Goal: Task Accomplishment & Management: Complete application form

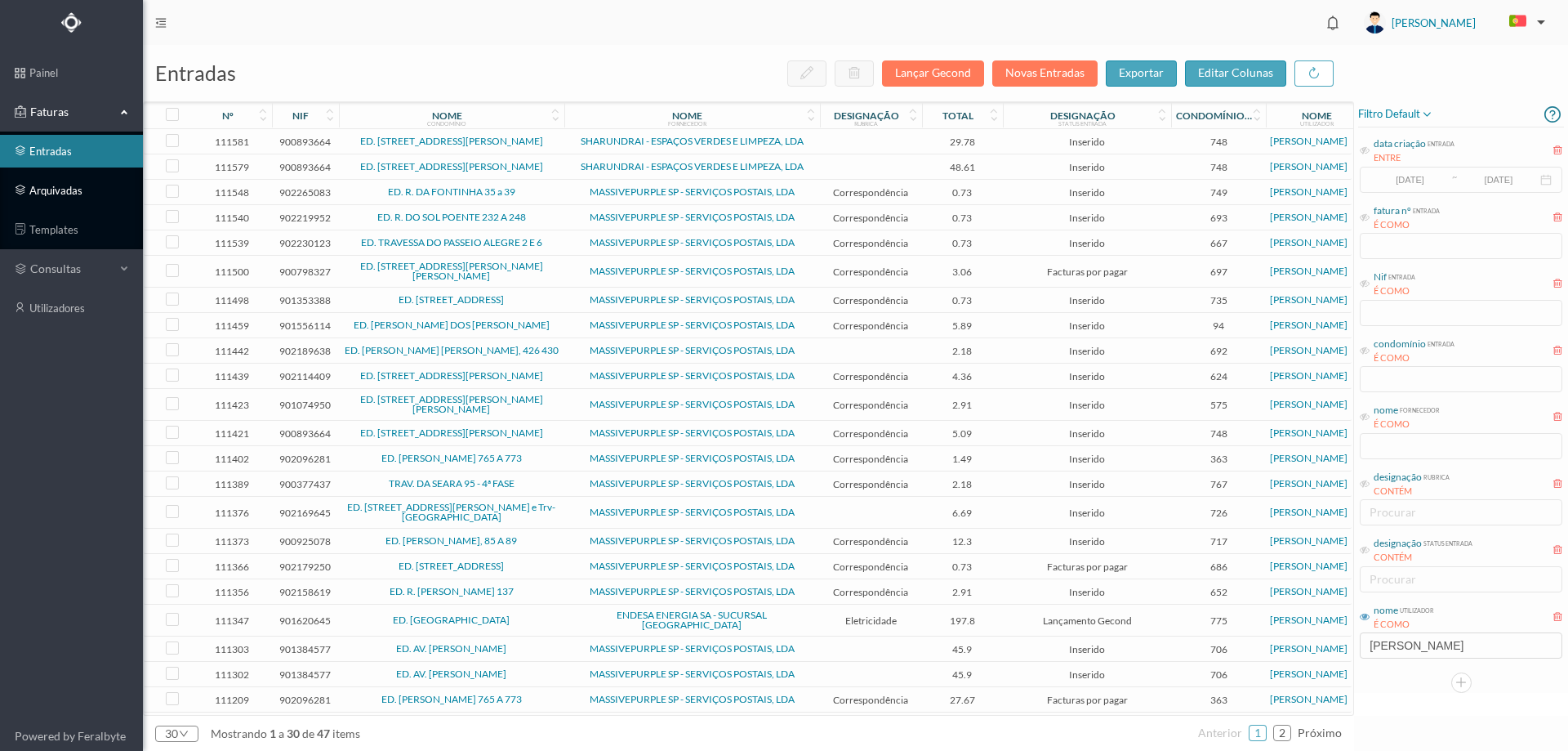
click at [80, 188] on link "arquivadas" at bounding box center [71, 191] width 142 height 33
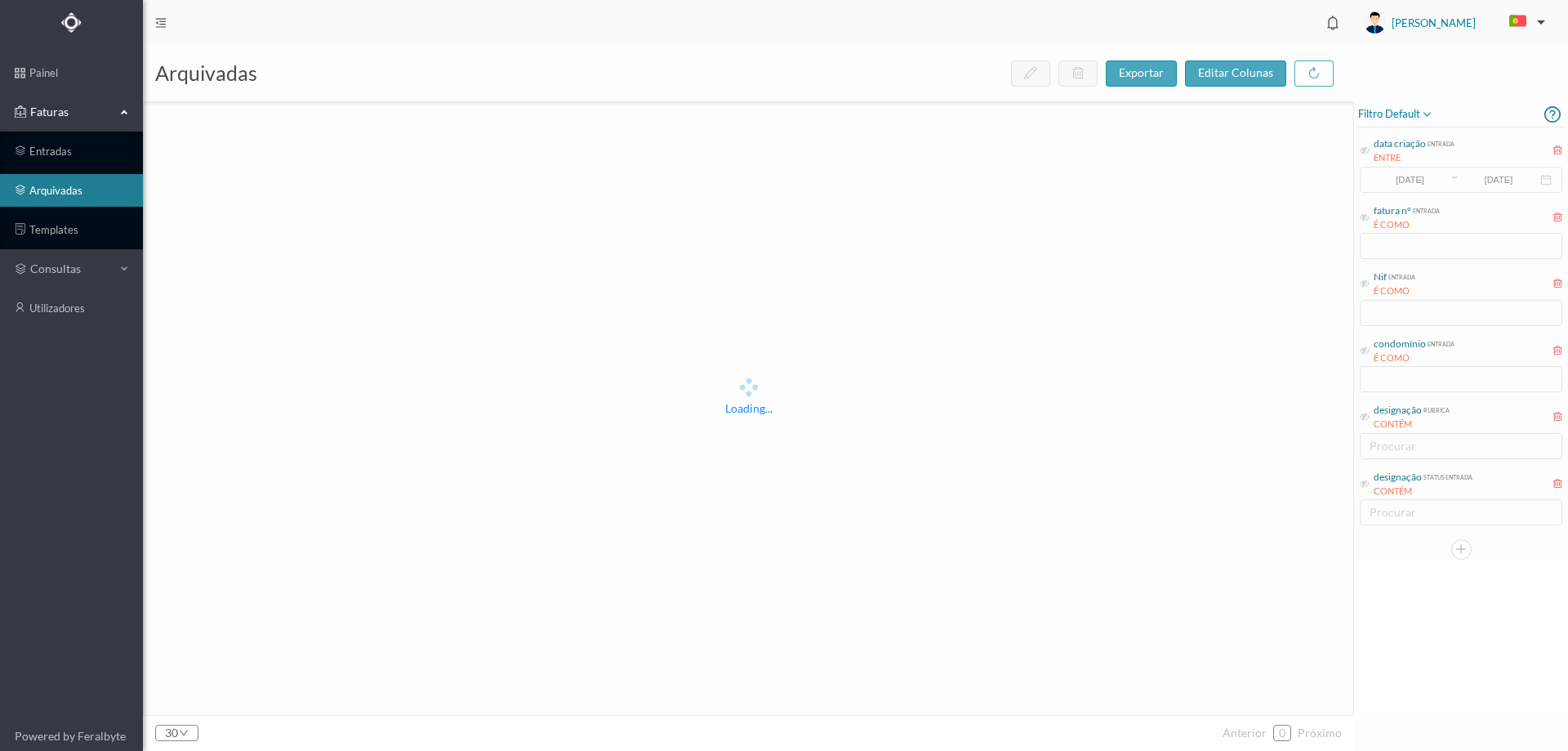
click at [1418, 110] on span "filtro default" at bounding box center [1396, 114] width 76 height 19
click at [1408, 169] on span "abrir filtro" at bounding box center [1413, 171] width 59 height 14
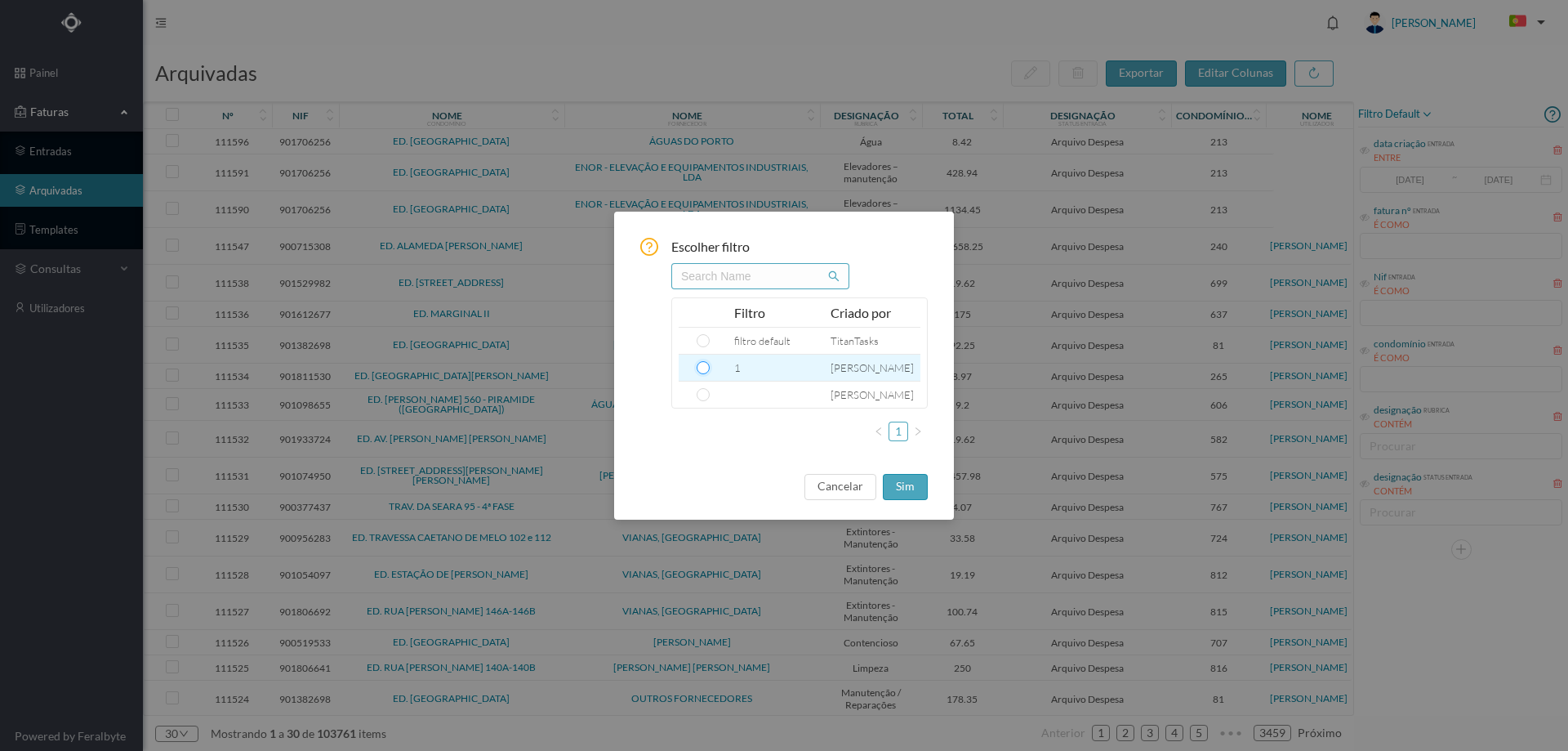
click at [702, 366] on input "radio" at bounding box center [703, 367] width 13 height 13
radio input "true"
click at [911, 487] on button "sim" at bounding box center [905, 486] width 45 height 26
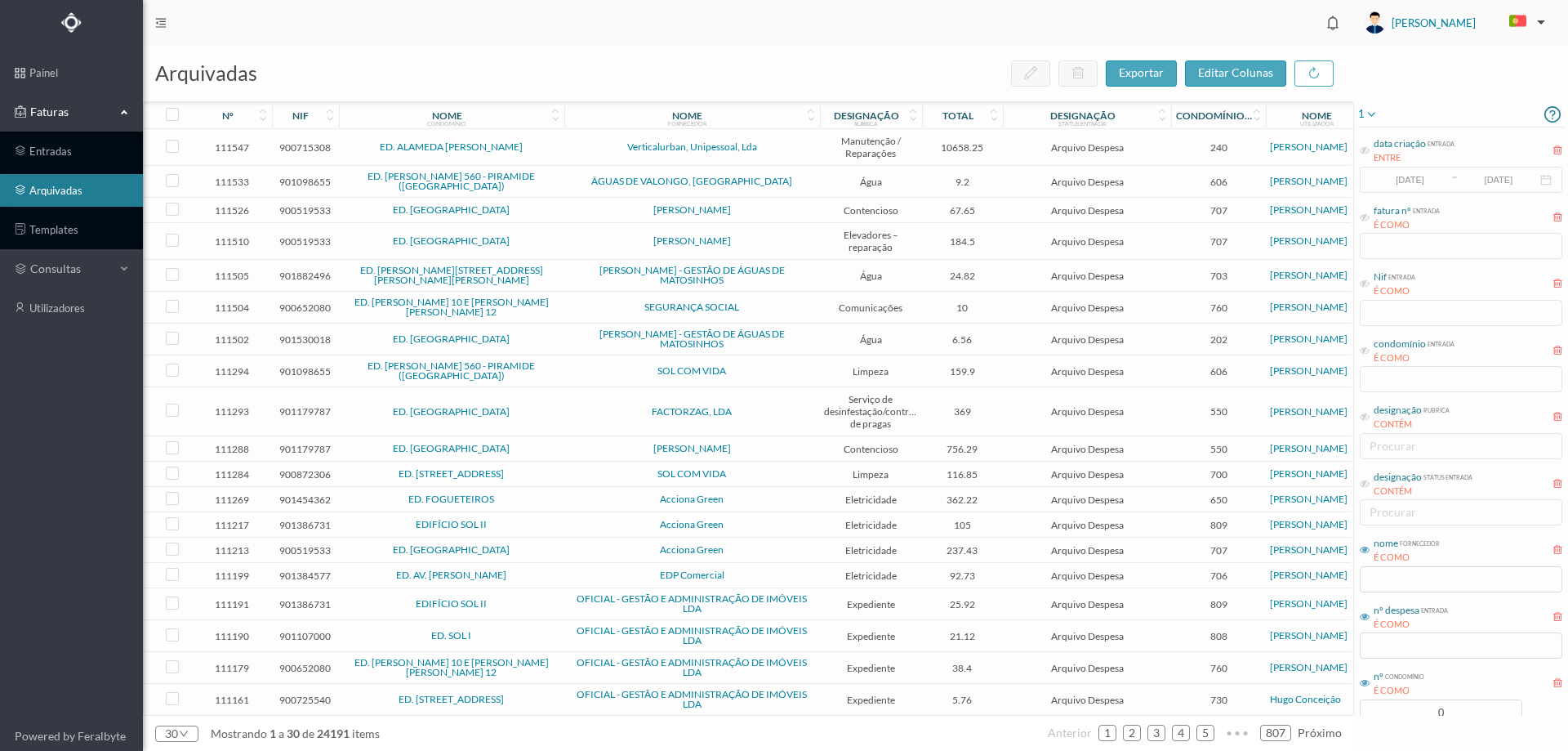
scroll to position [45, 0]
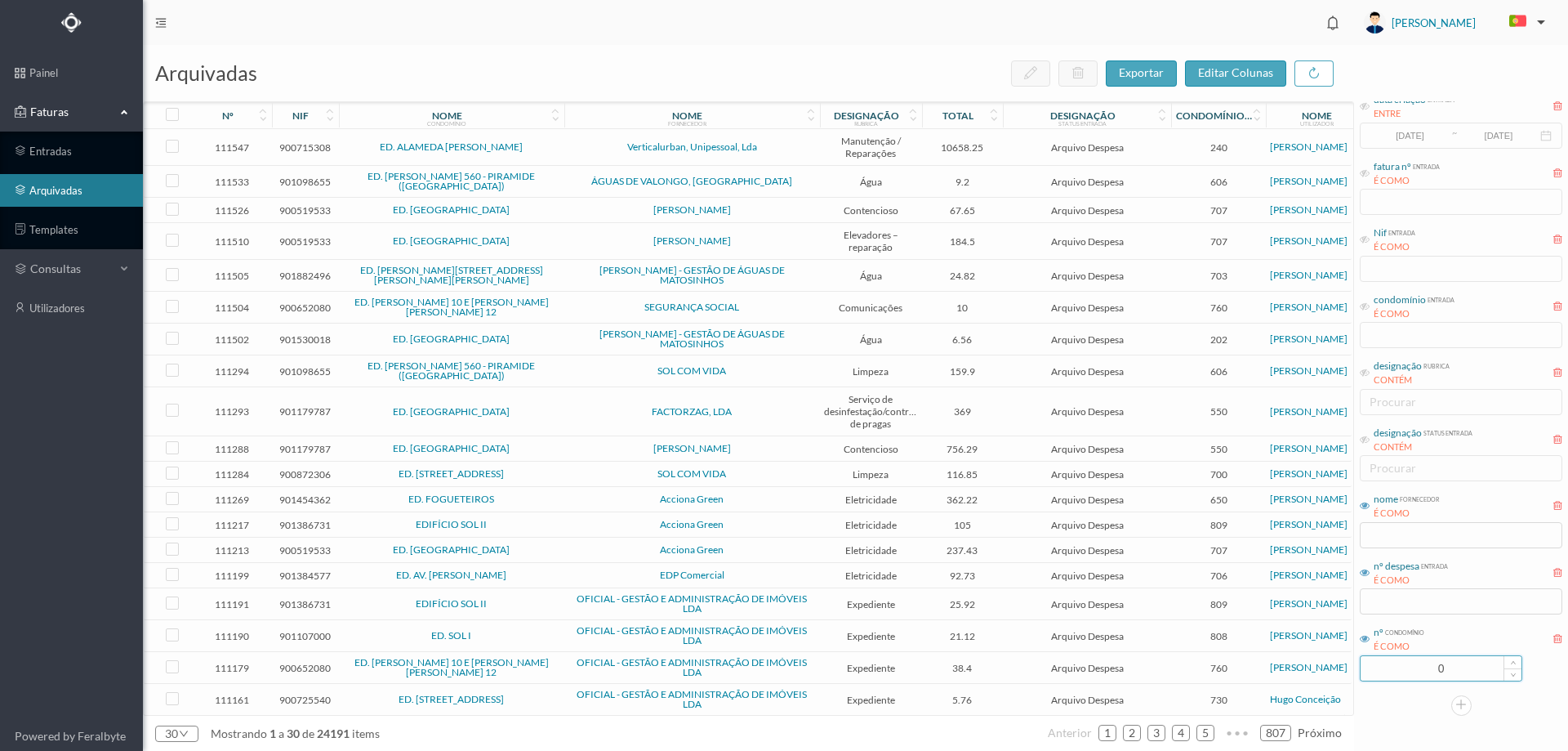
drag, startPoint x: 1466, startPoint y: 669, endPoint x: 1396, endPoint y: 671, distance: 70.0
click at [1396, 671] on input "0" at bounding box center [1441, 668] width 161 height 24
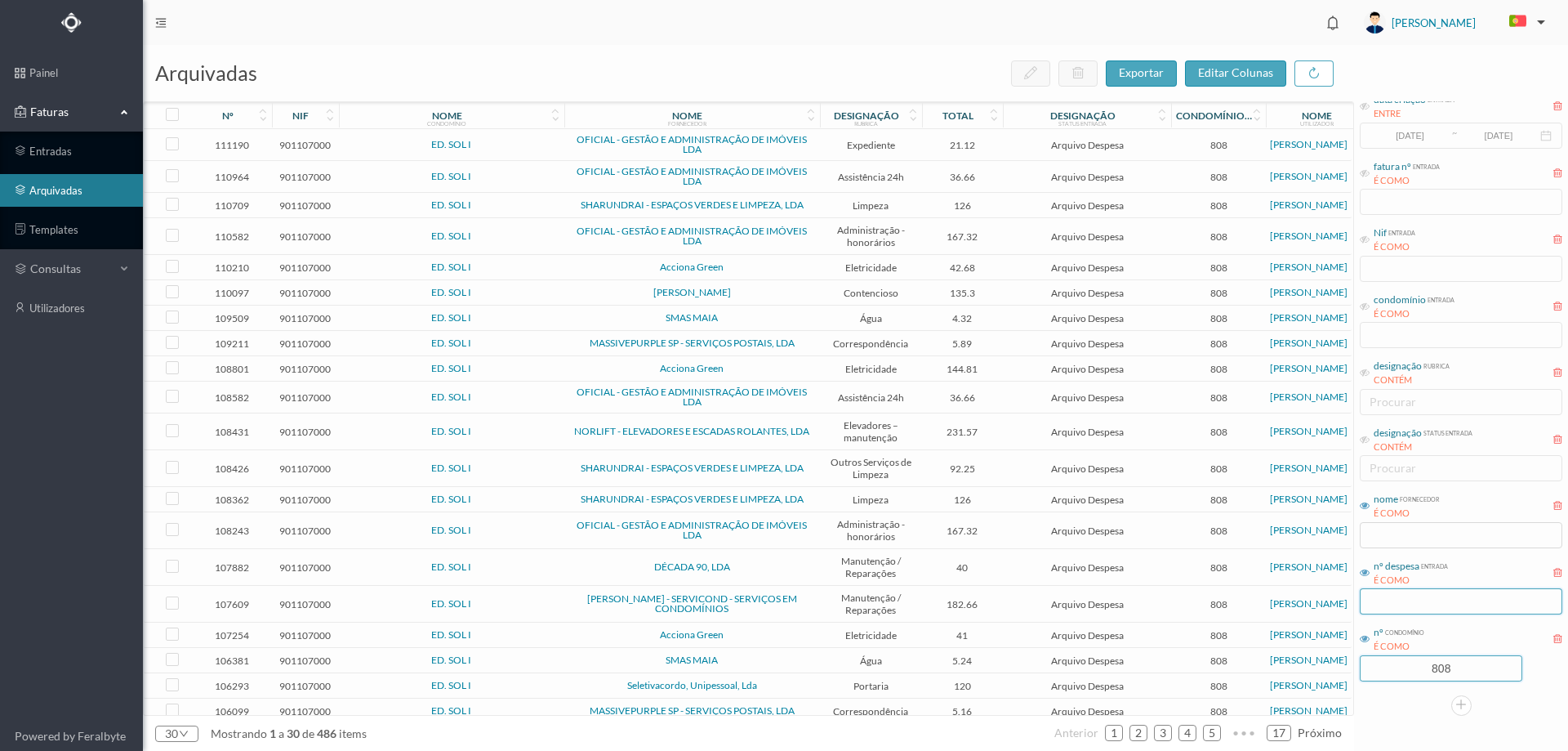
type input "808"
click at [1417, 607] on input "text" at bounding box center [1460, 601] width 203 height 26
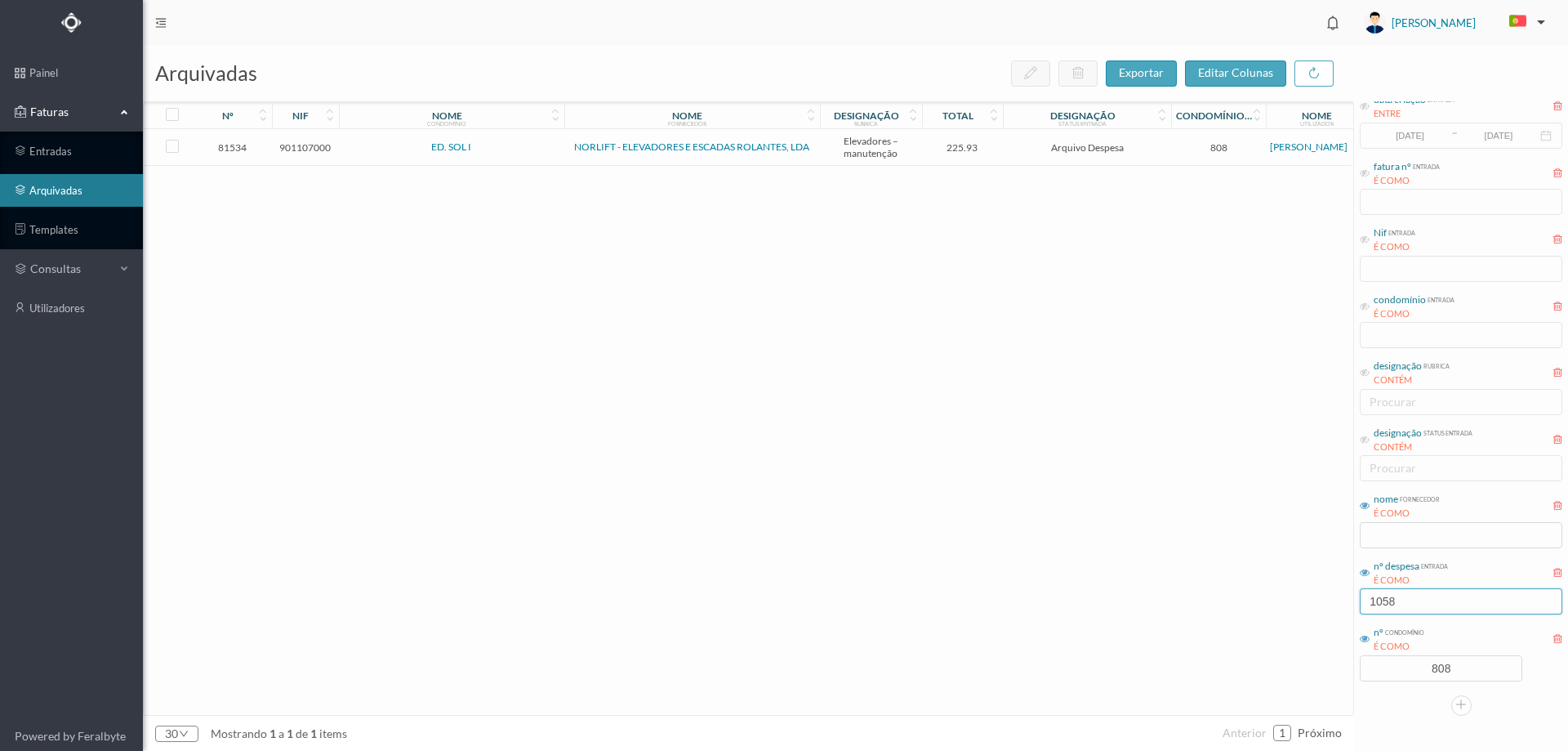
type input "1058"
click at [518, 149] on span "ED. SOL I" at bounding box center [452, 147] width 217 height 10
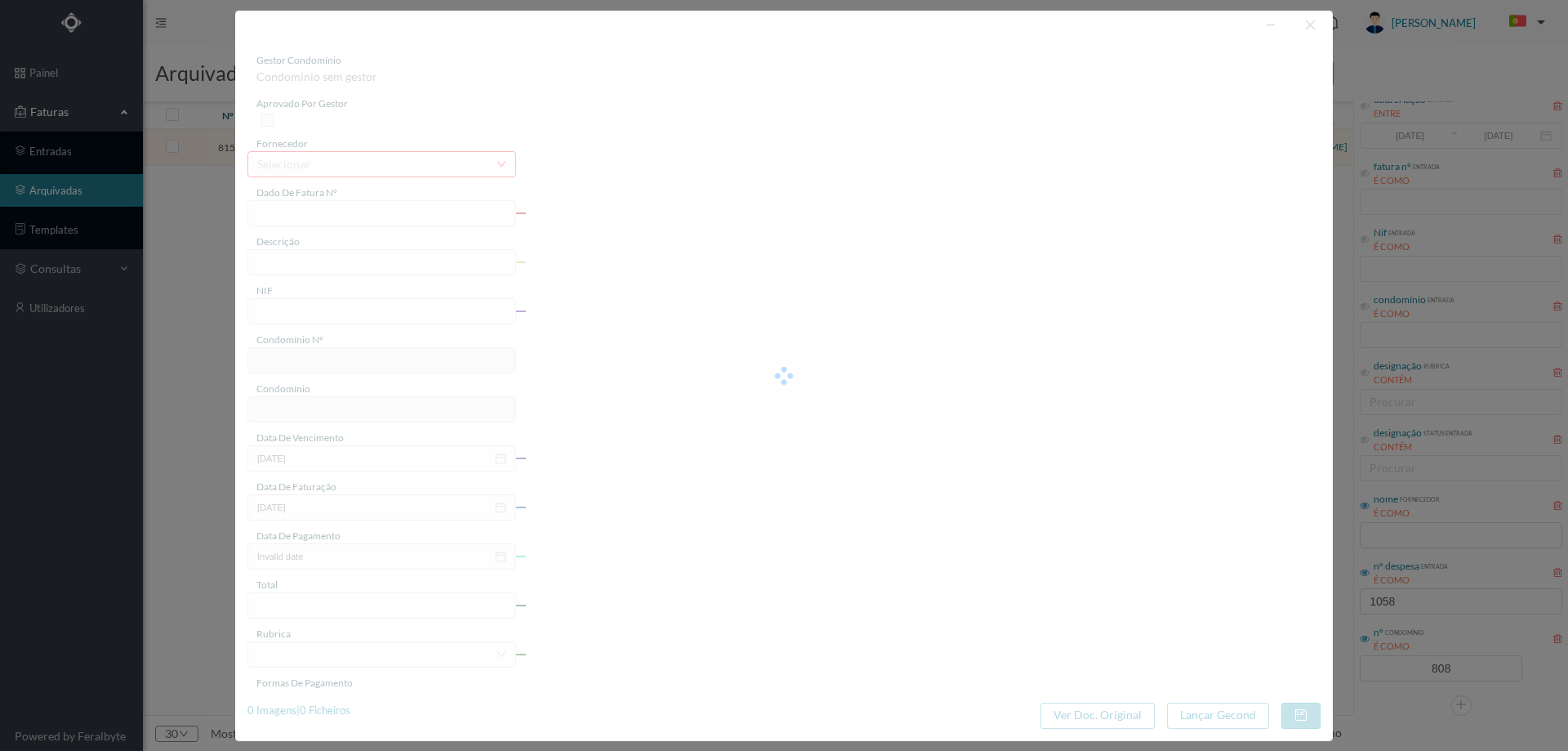
type input "FAC M/17748"
type input "manutenção elevadores"
type input "901107000"
type input "[DATE]"
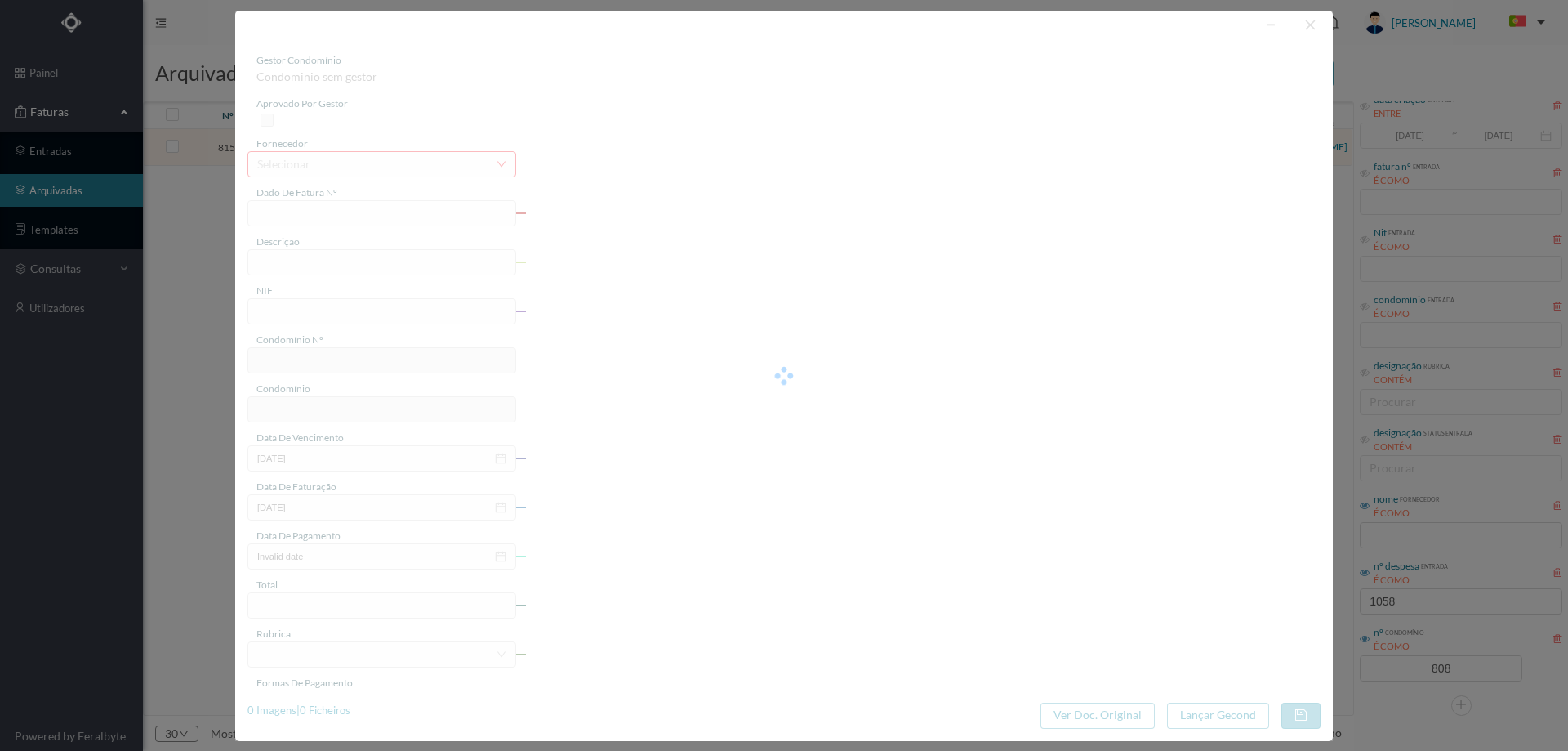
type input "225.93"
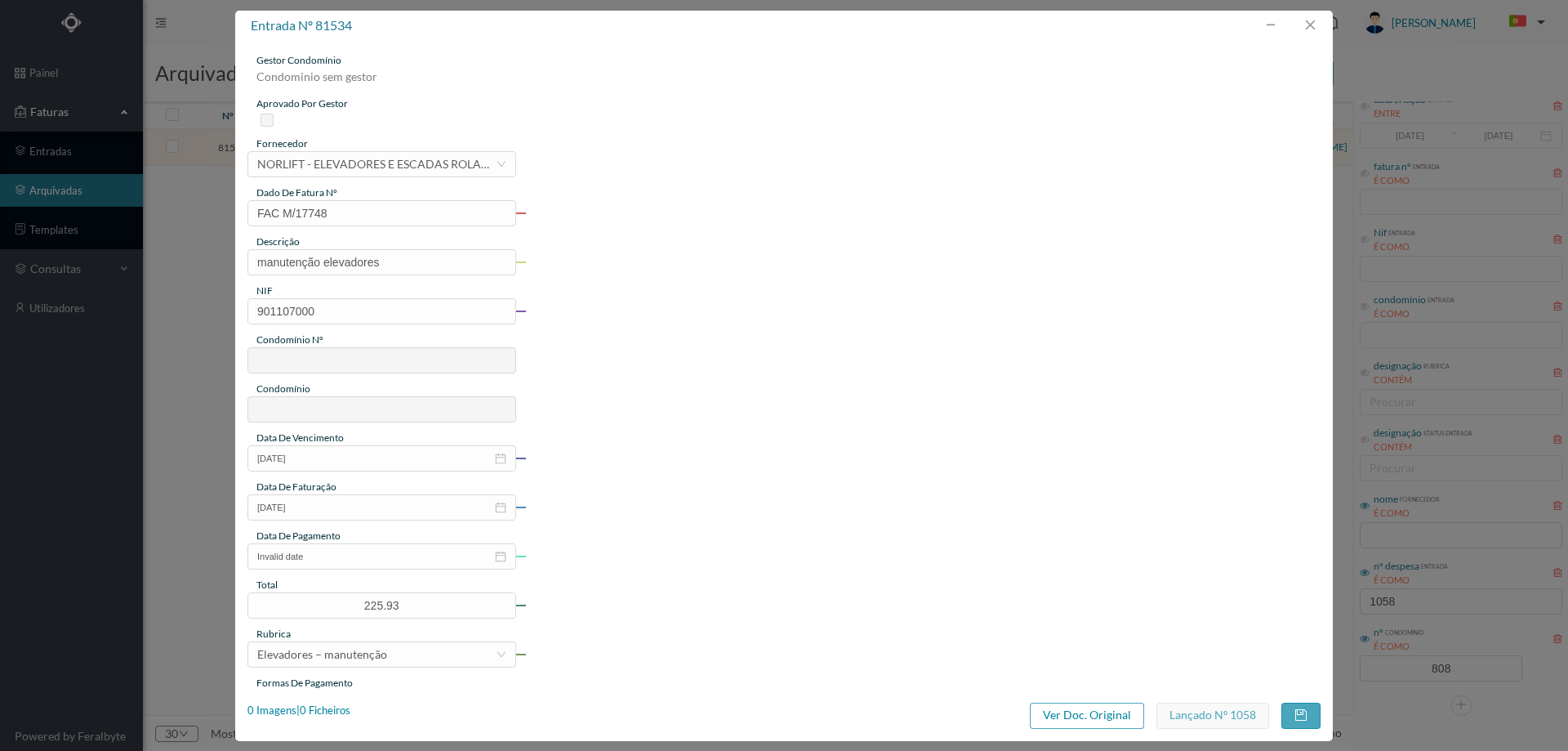
type input "808"
type input "ED. SOL I"
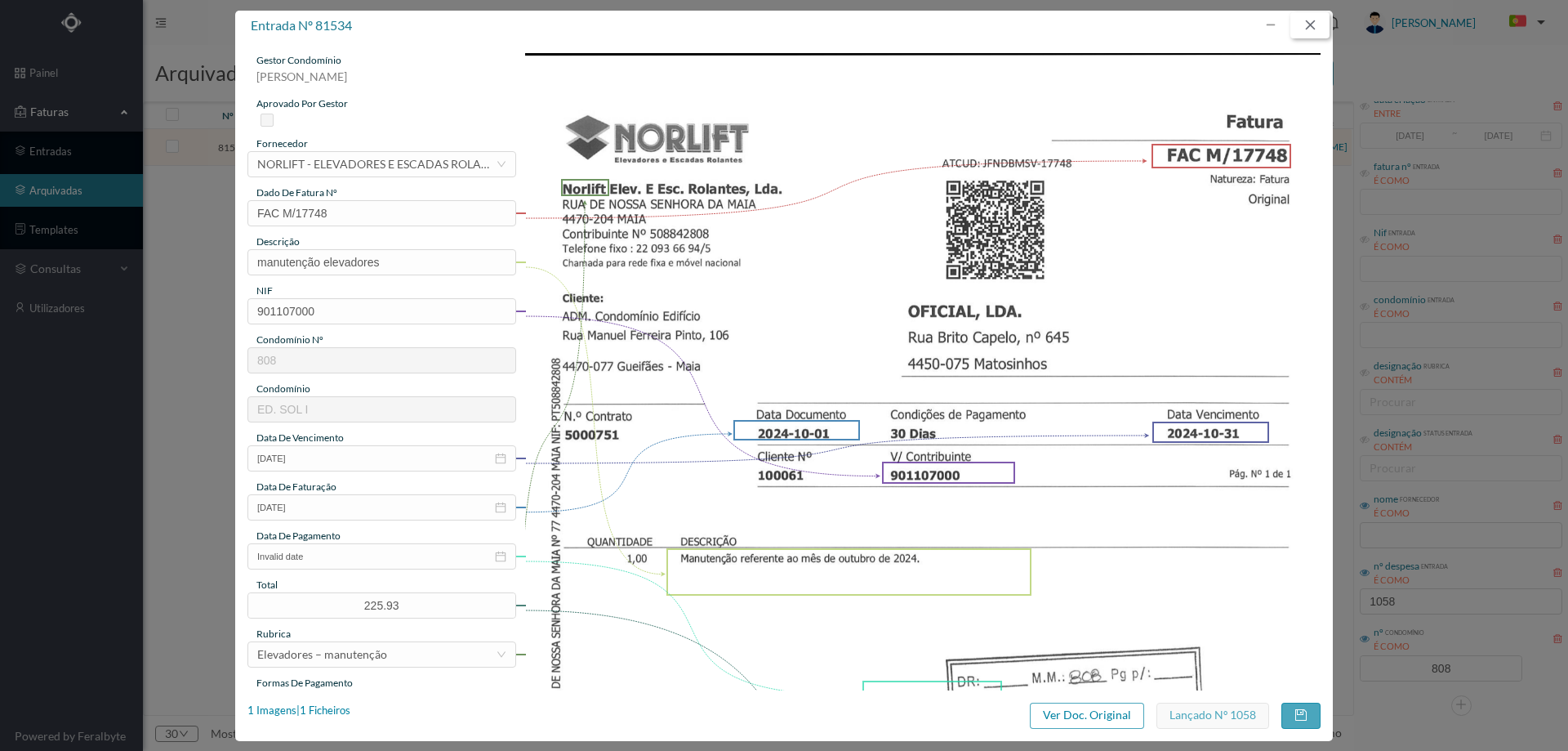
click at [1309, 30] on button "button" at bounding box center [1310, 25] width 39 height 26
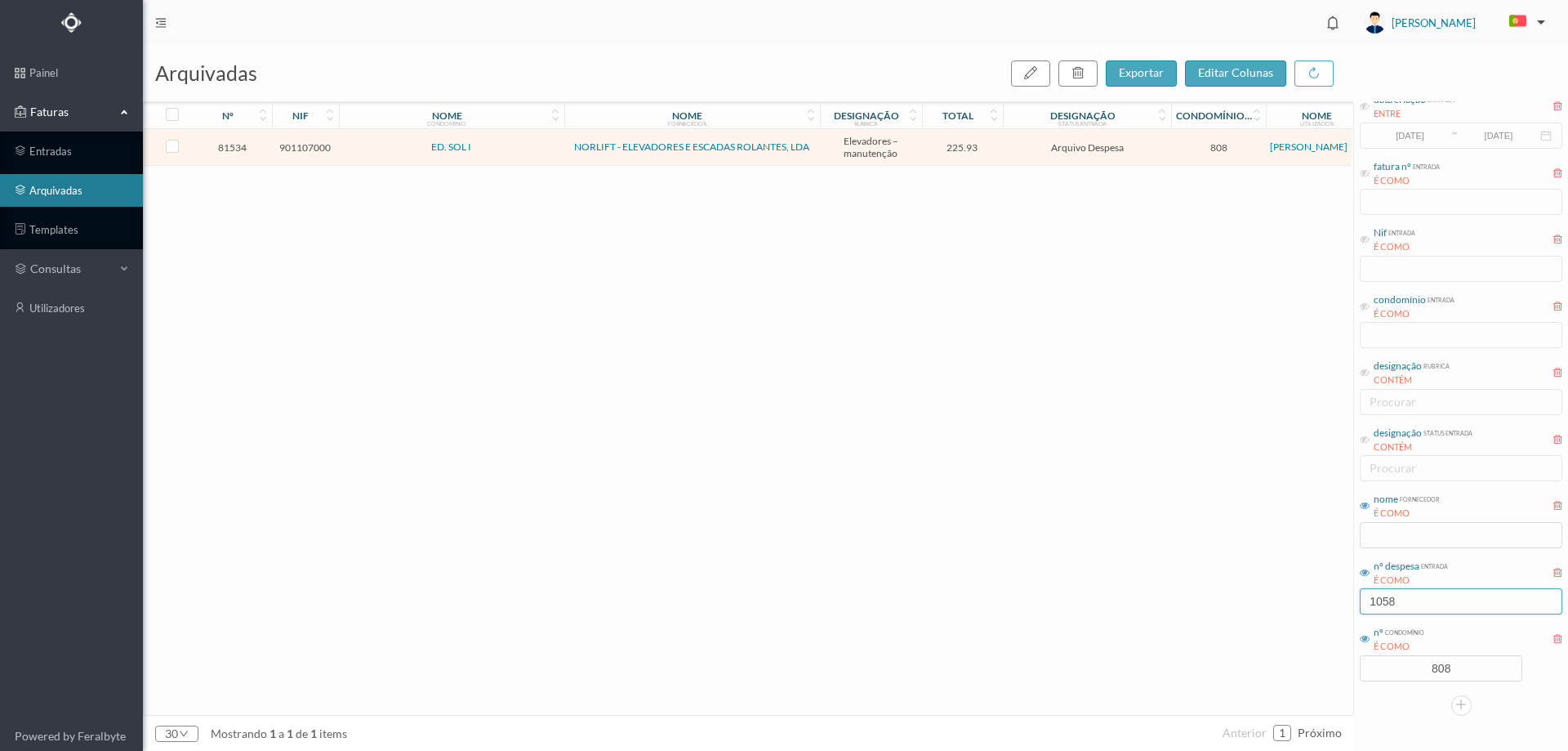
click at [1432, 599] on input "1058" at bounding box center [1460, 601] width 203 height 26
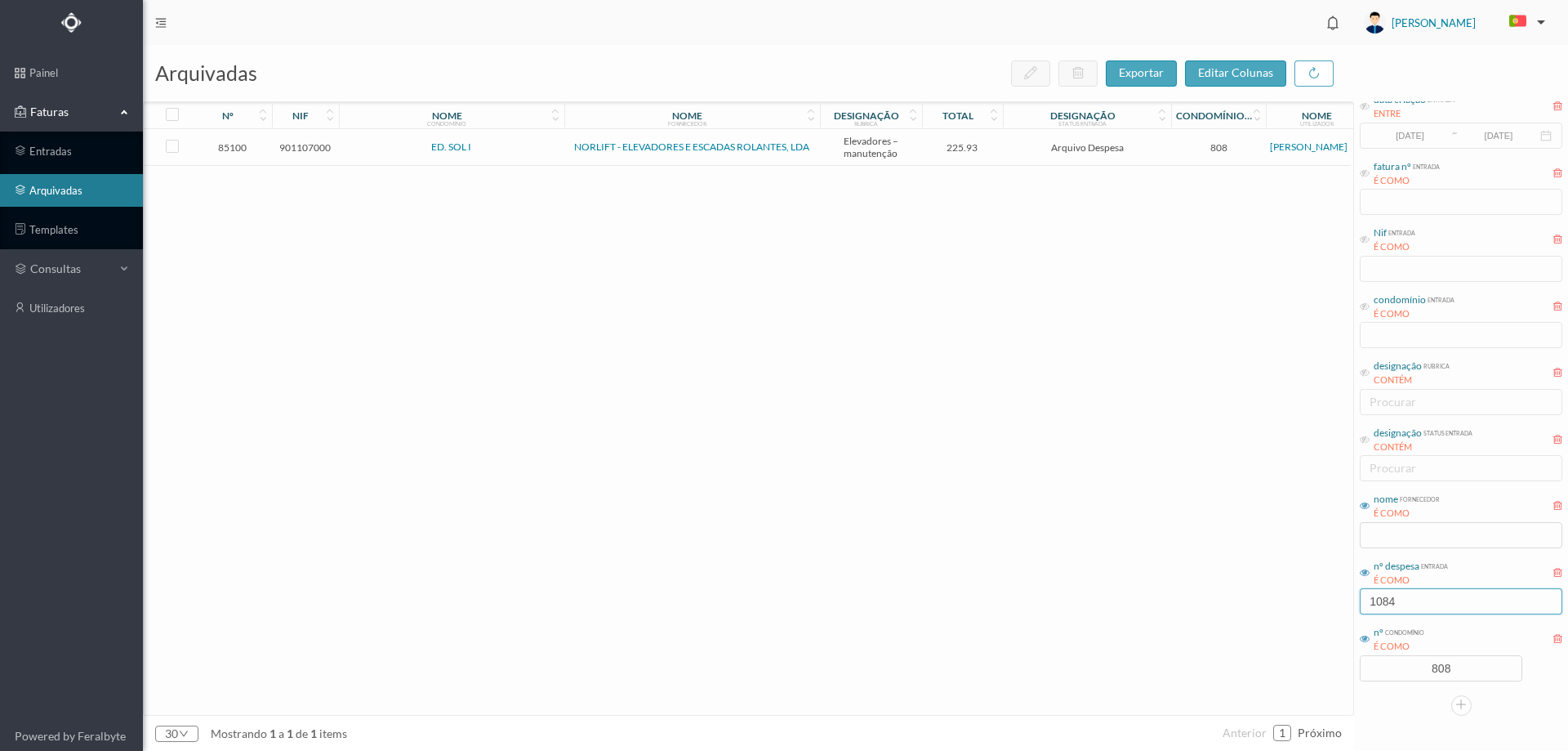
type input "1084"
click at [1000, 150] on td "225.93" at bounding box center [963, 147] width 81 height 37
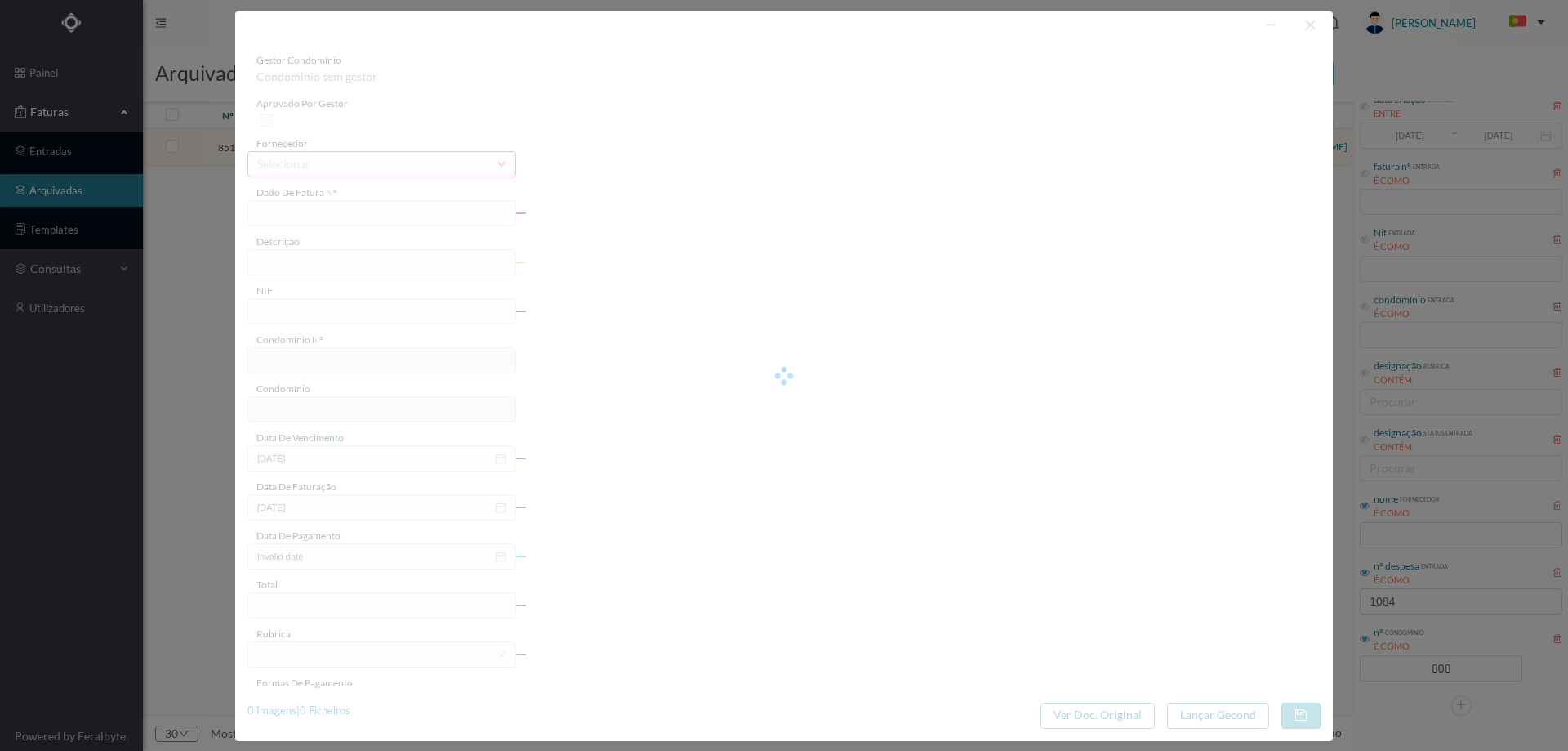
type input "FAC M/18170"
type input "manutenção elevadores"
type input "901107000"
type input "[DATE]"
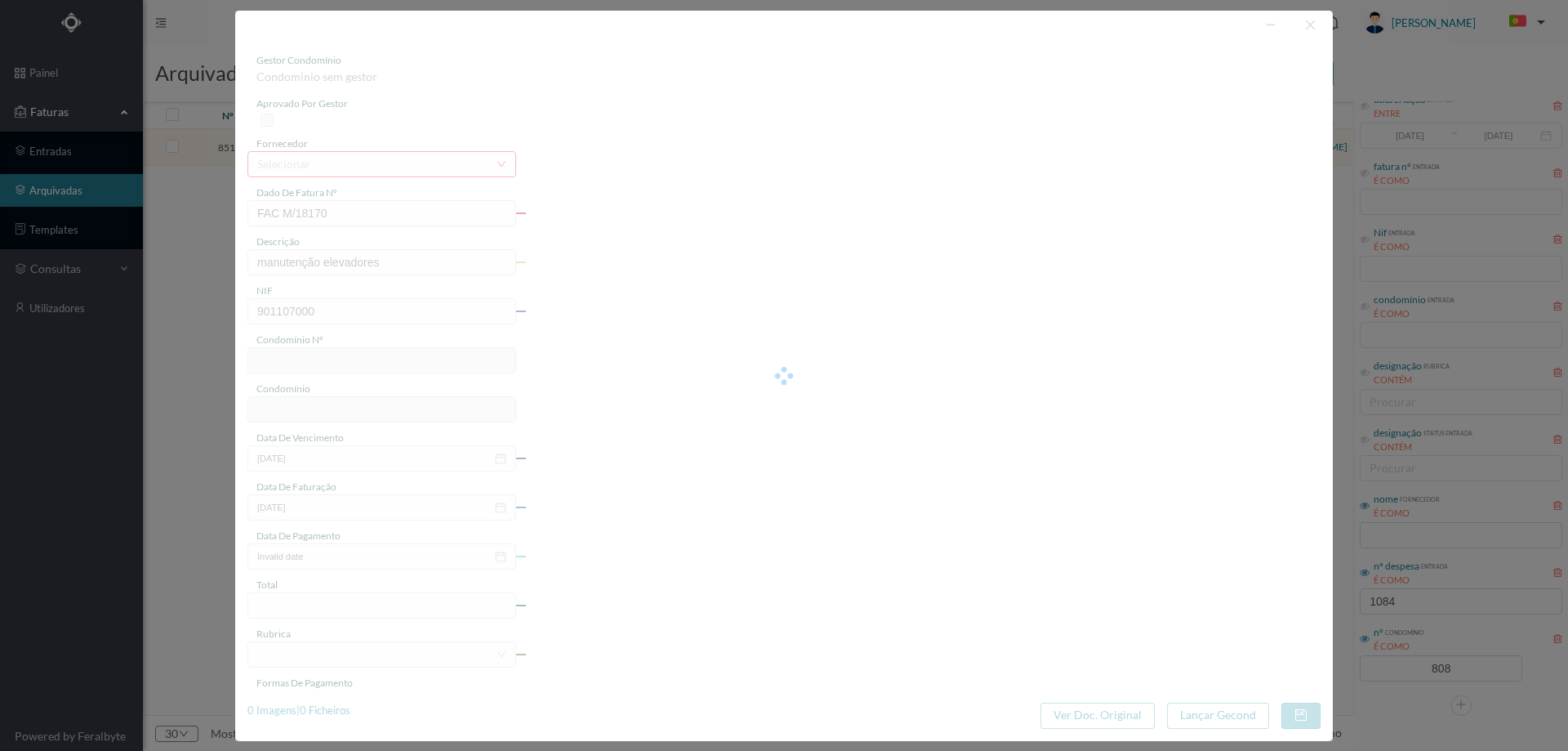
type input "[DATE]"
type input "225.93"
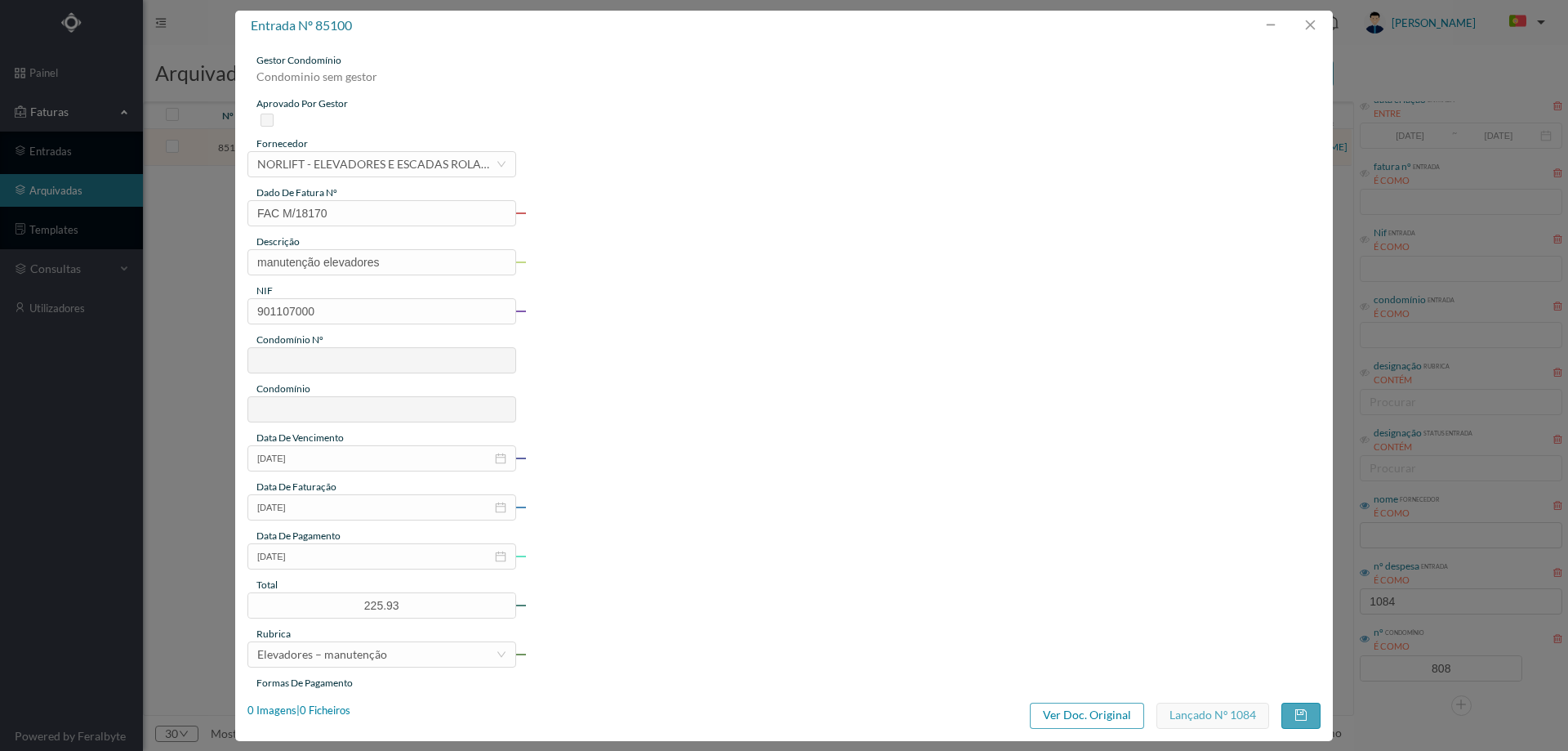
type input "808"
type input "ED. SOL I"
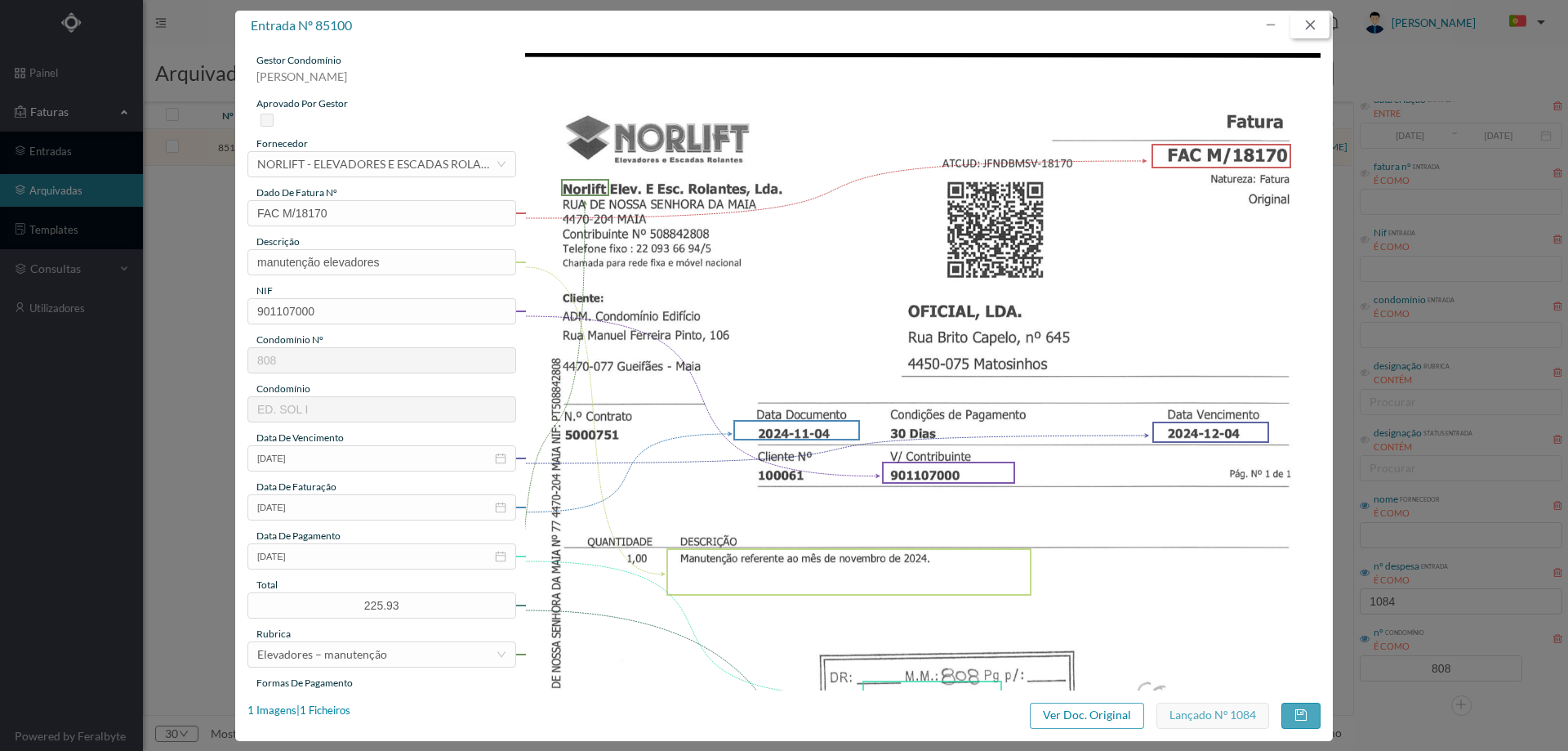
click at [1323, 22] on button "button" at bounding box center [1310, 25] width 39 height 26
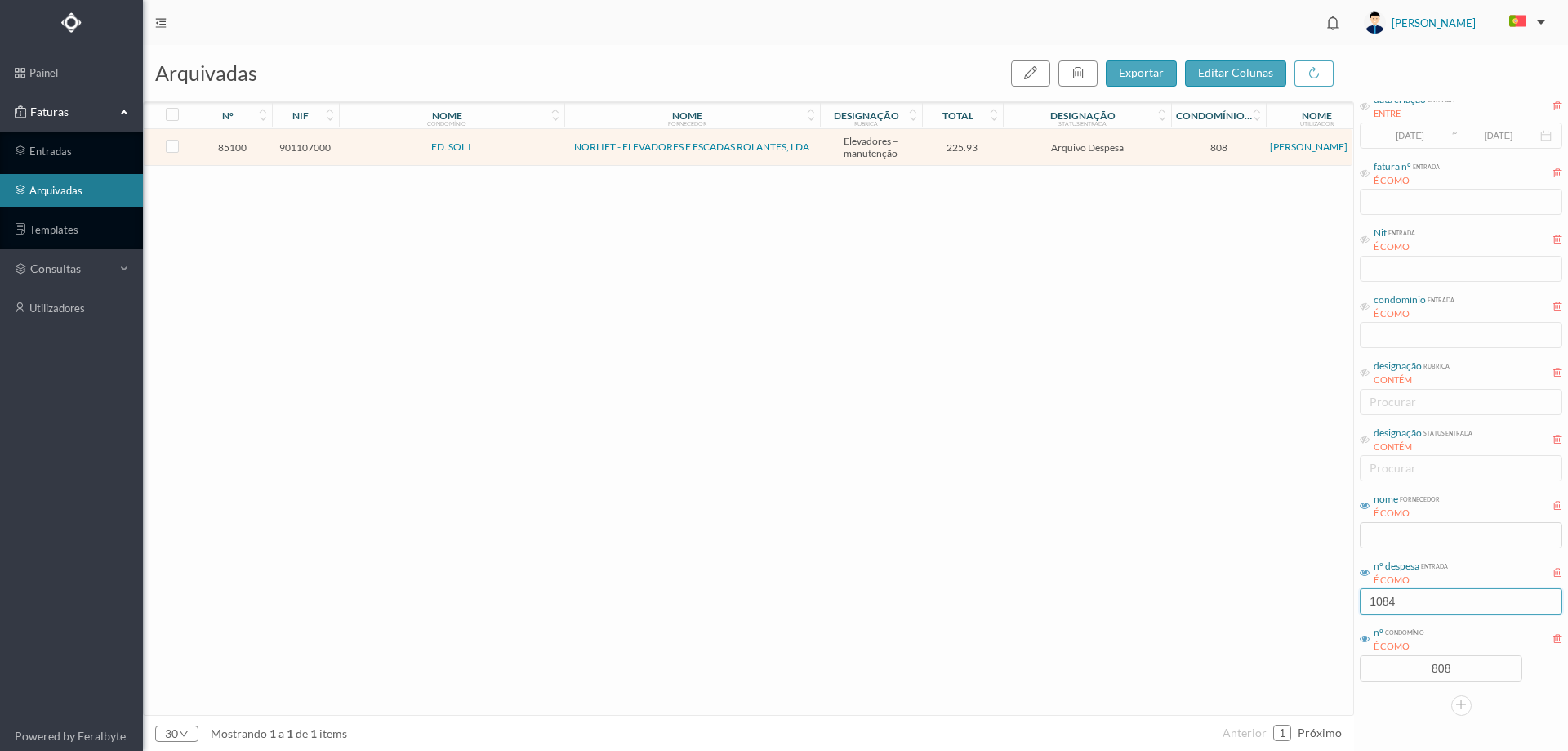
click at [1416, 591] on input "1084" at bounding box center [1460, 601] width 203 height 26
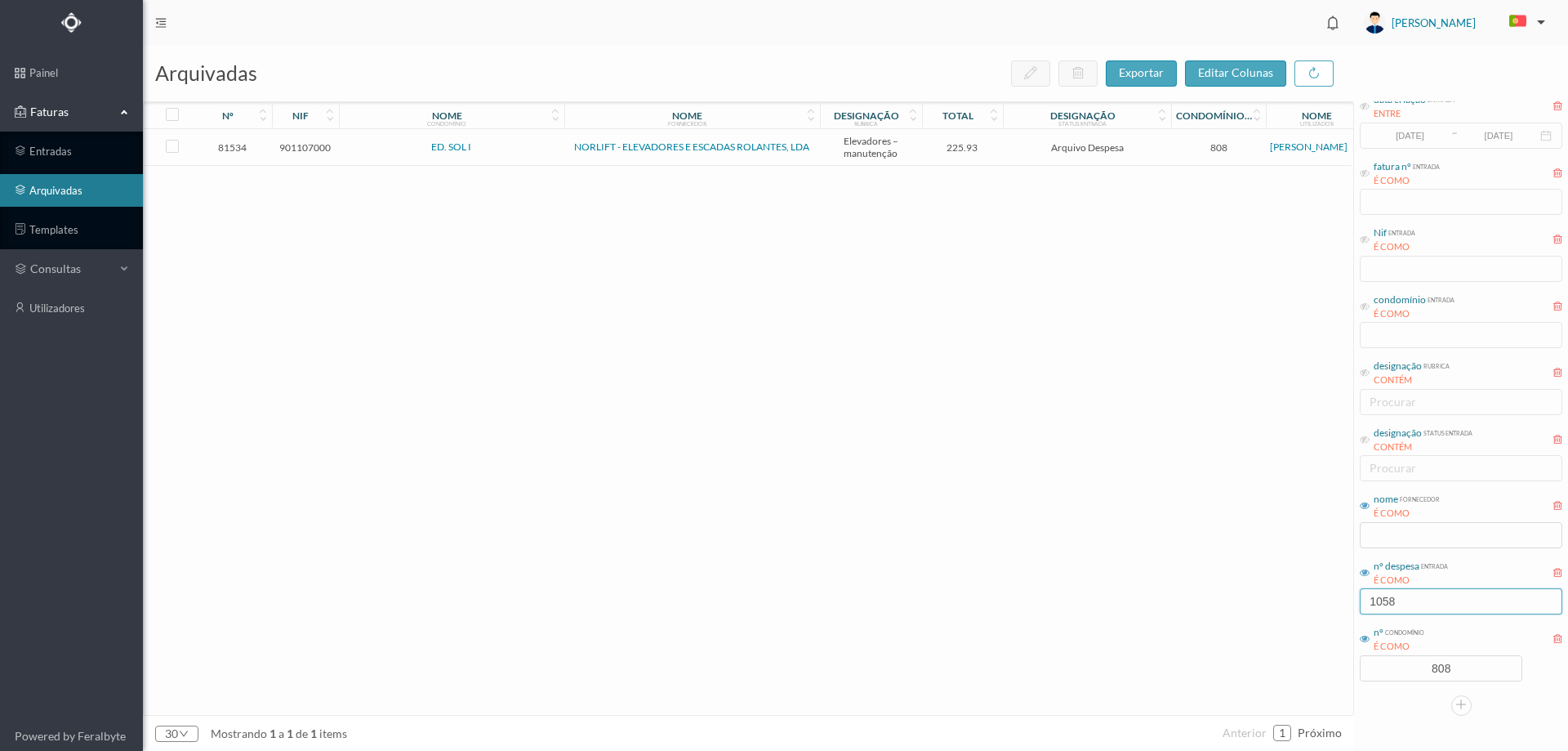
type input "1058"
click at [1002, 145] on td "225.93" at bounding box center [963, 147] width 81 height 37
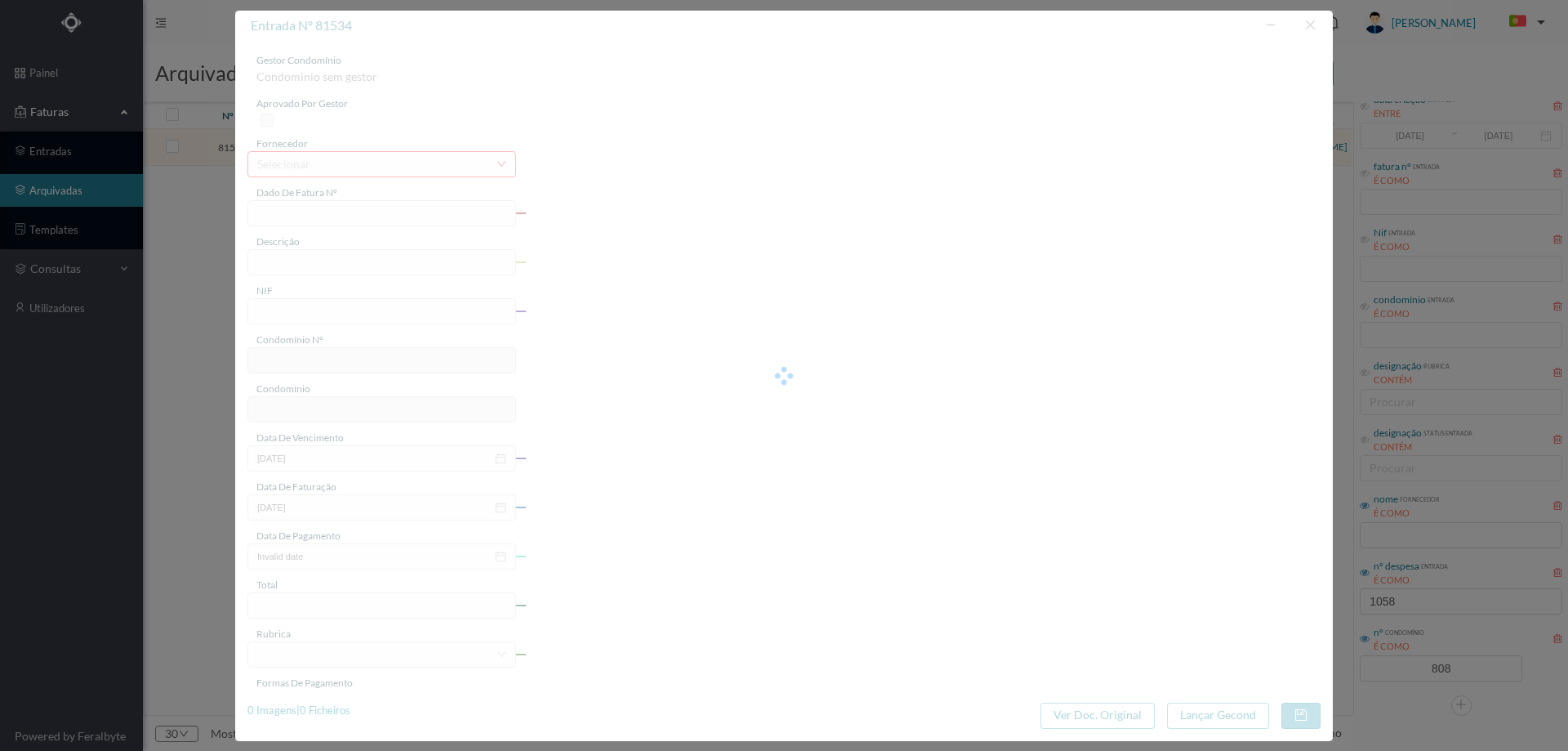
type input "FAC M/17748"
type input "manutenção elevadores"
type input "901107000"
type input "[DATE]"
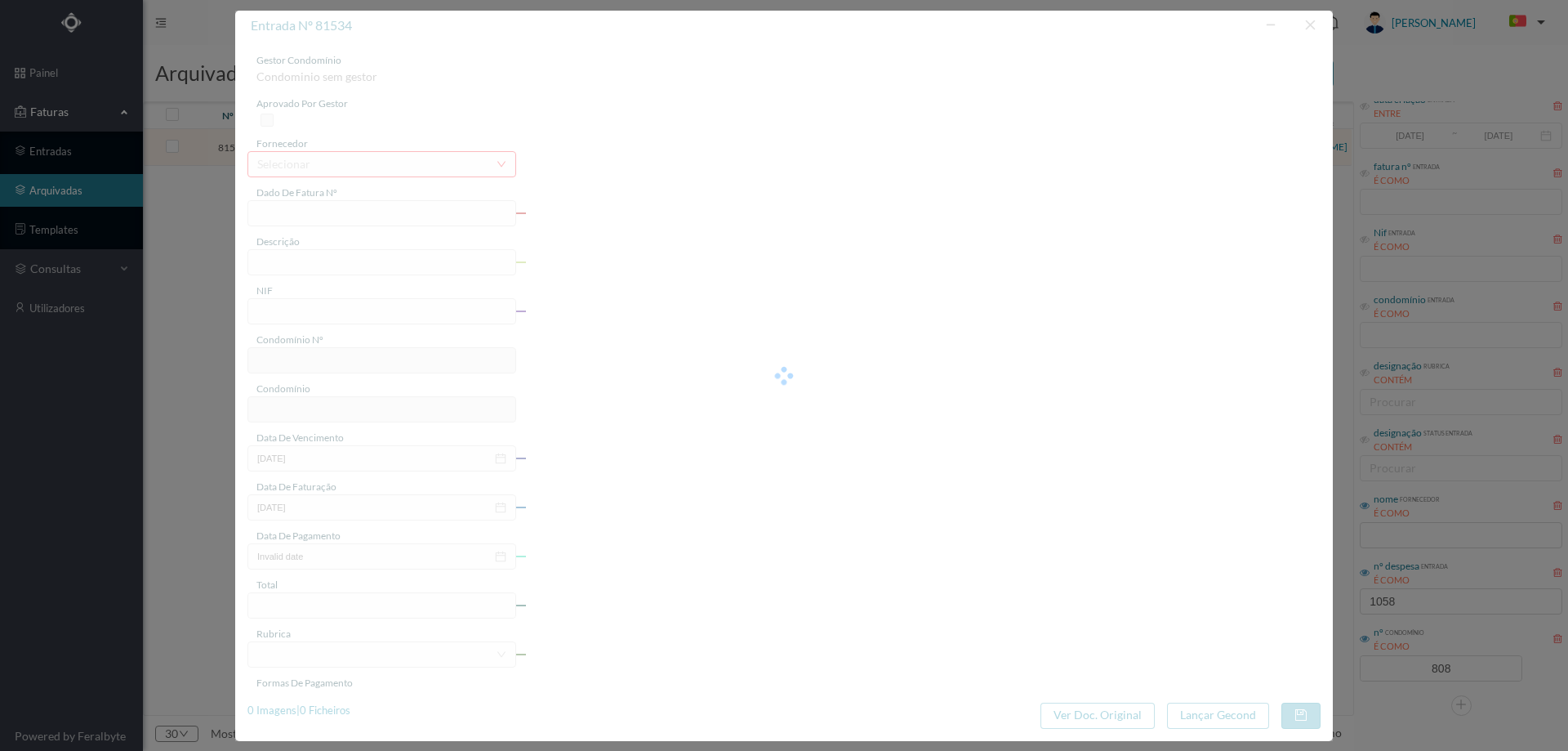
type input "225.93"
type input "808"
type input "ED. SOL I"
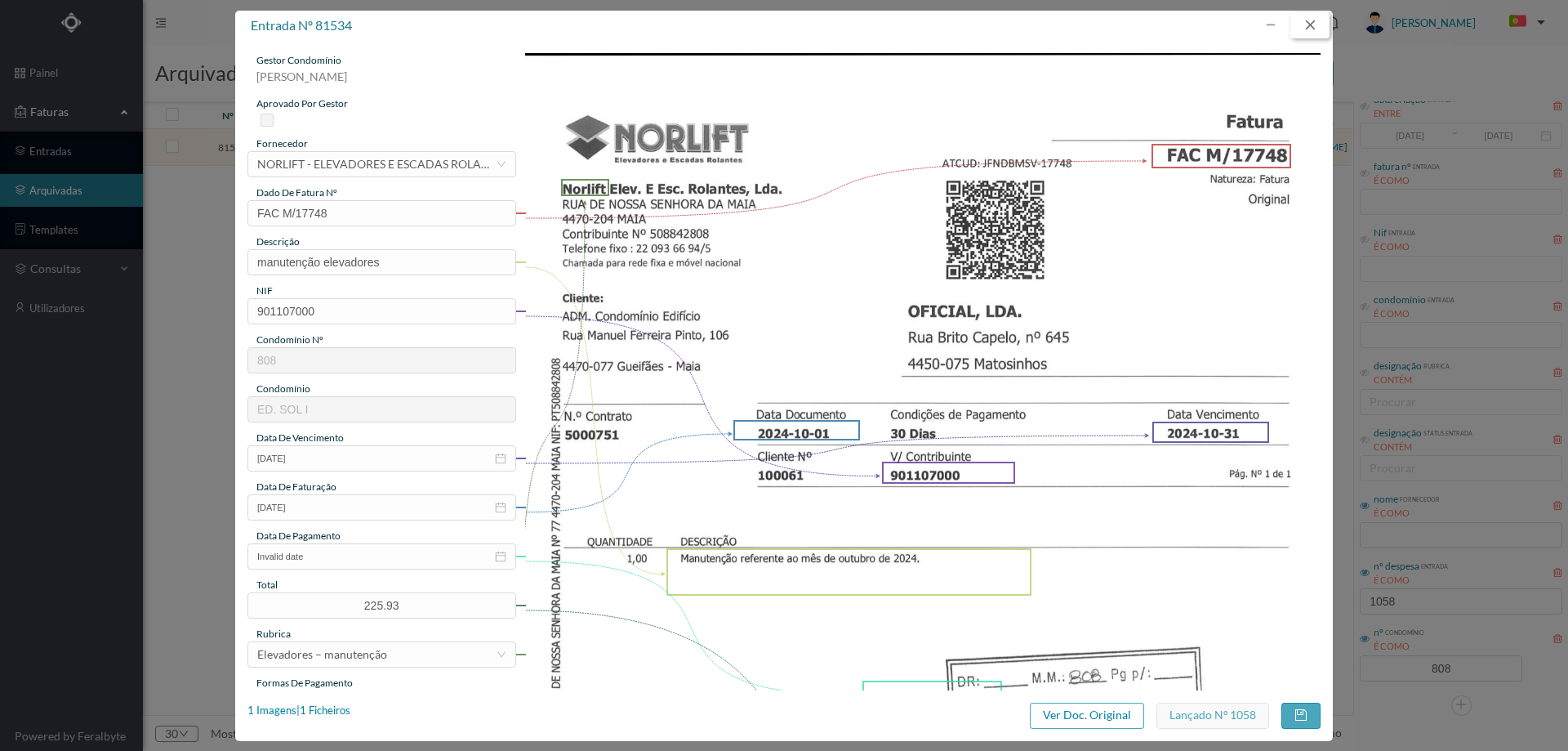
click at [1313, 25] on button "button" at bounding box center [1310, 25] width 39 height 26
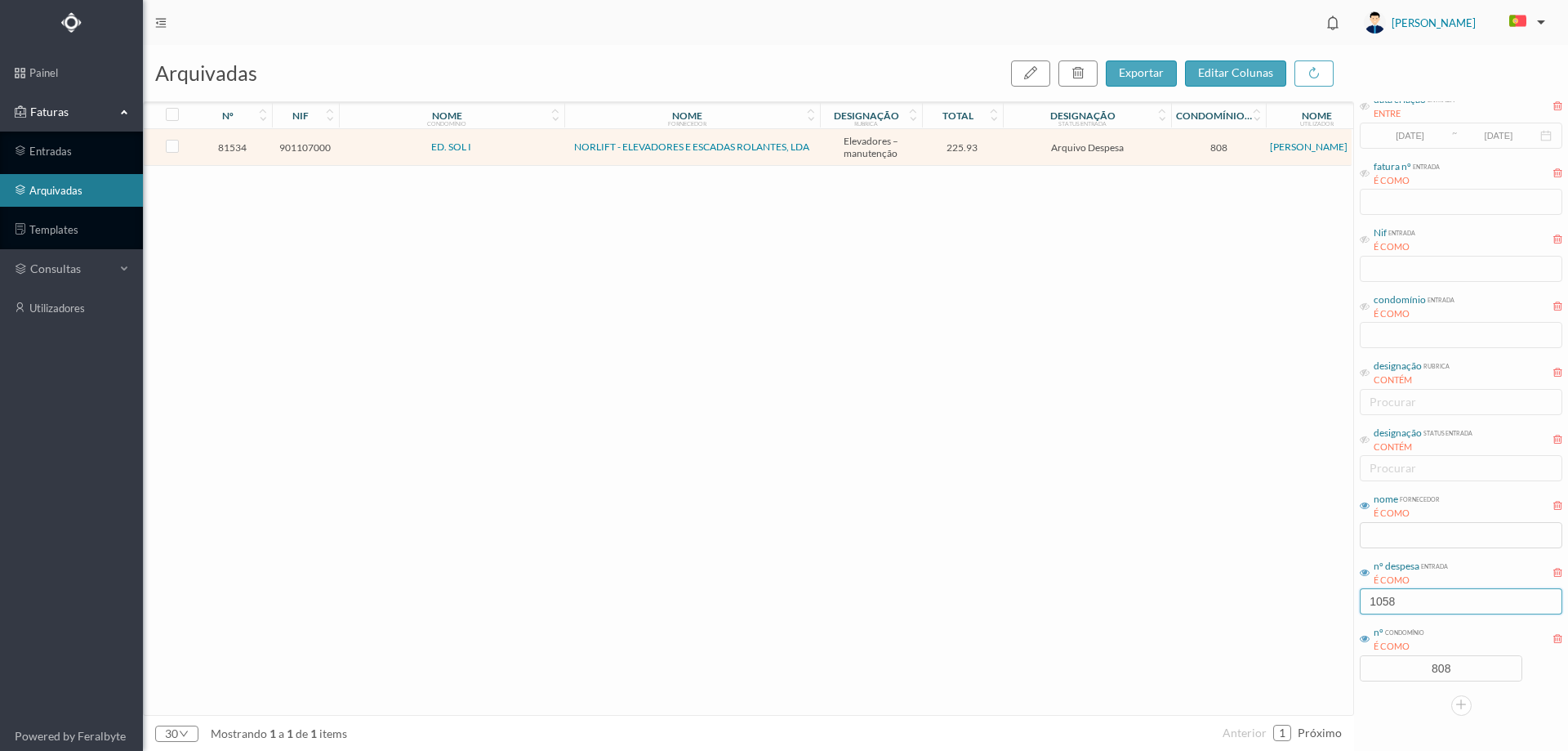
click at [1426, 596] on input "1058" at bounding box center [1460, 601] width 203 height 26
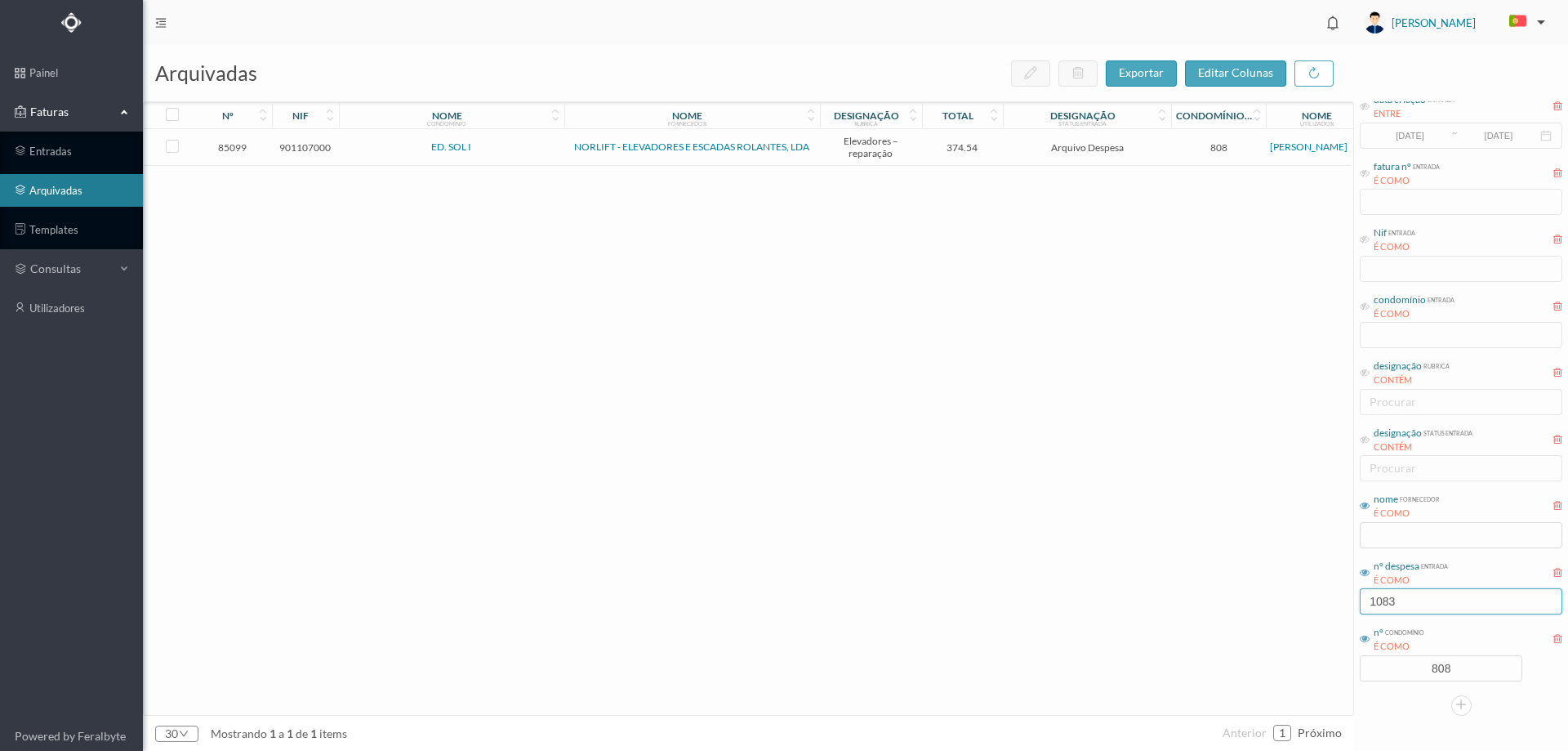
type input "1083"
click at [1006, 150] on td "Arquivo Despesa" at bounding box center [1087, 147] width 169 height 37
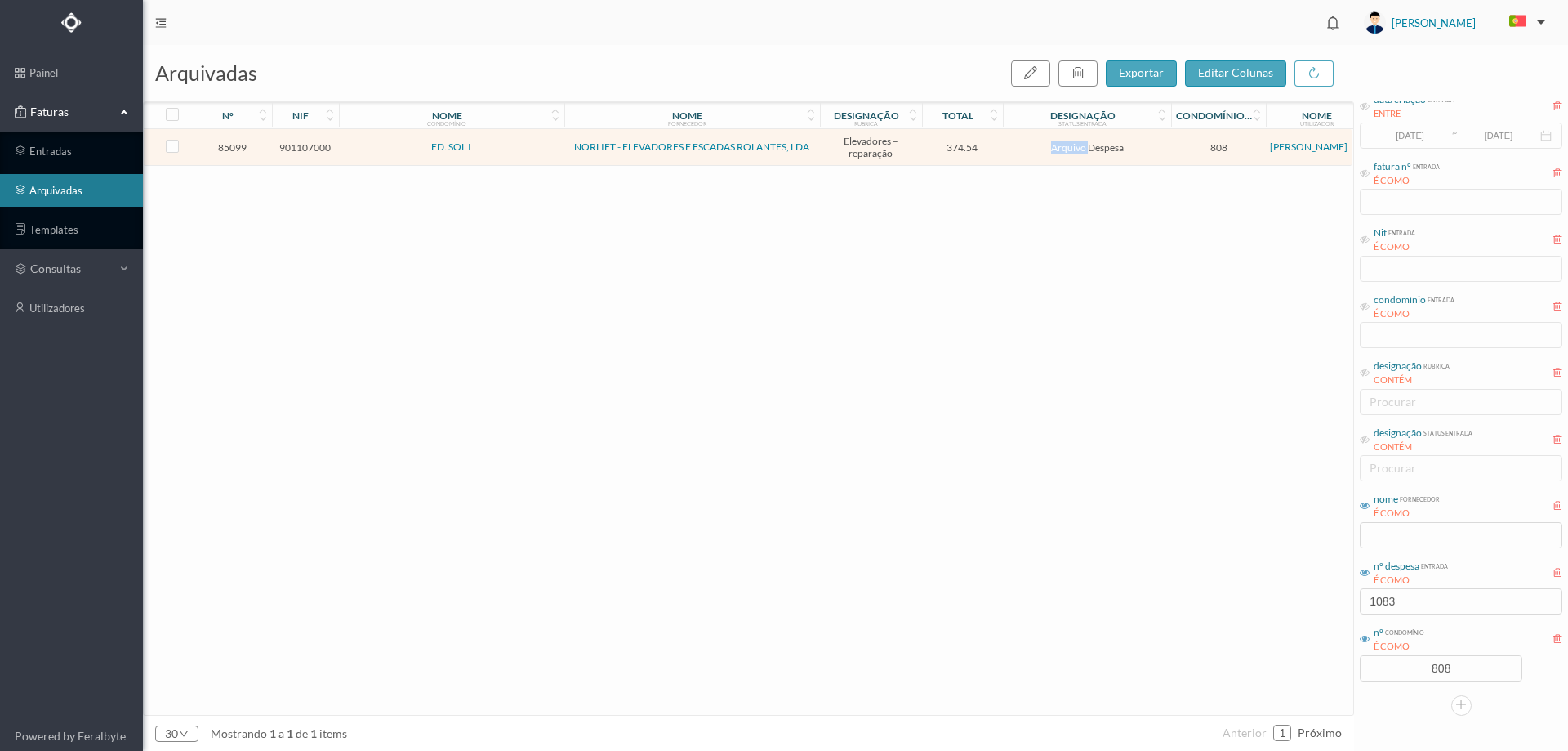
click at [1006, 150] on td "Arquivo Despesa" at bounding box center [1087, 147] width 169 height 37
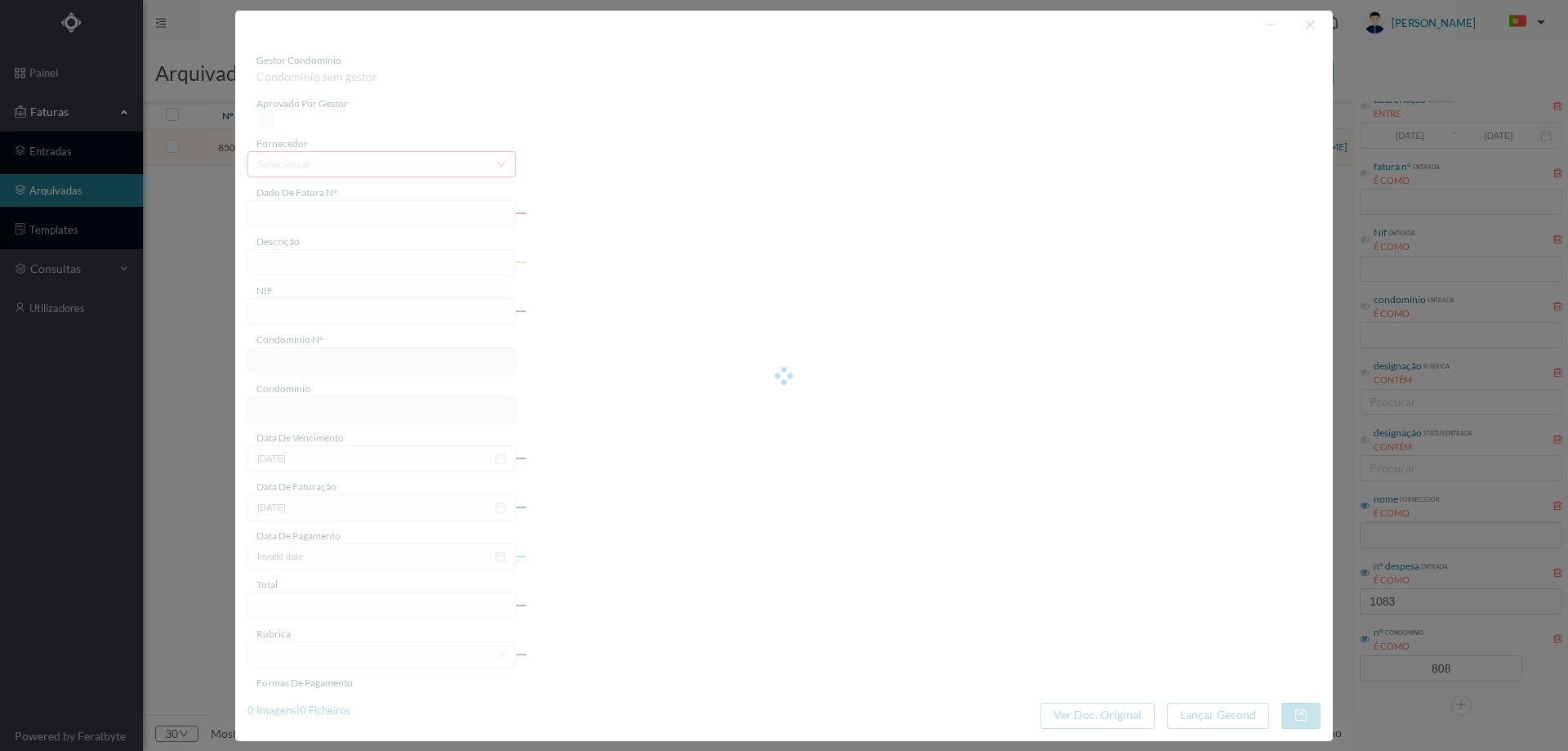
type input "FAC A12/6254"
type input "reparação elevador"
type input "901107000"
type input "[DATE]"
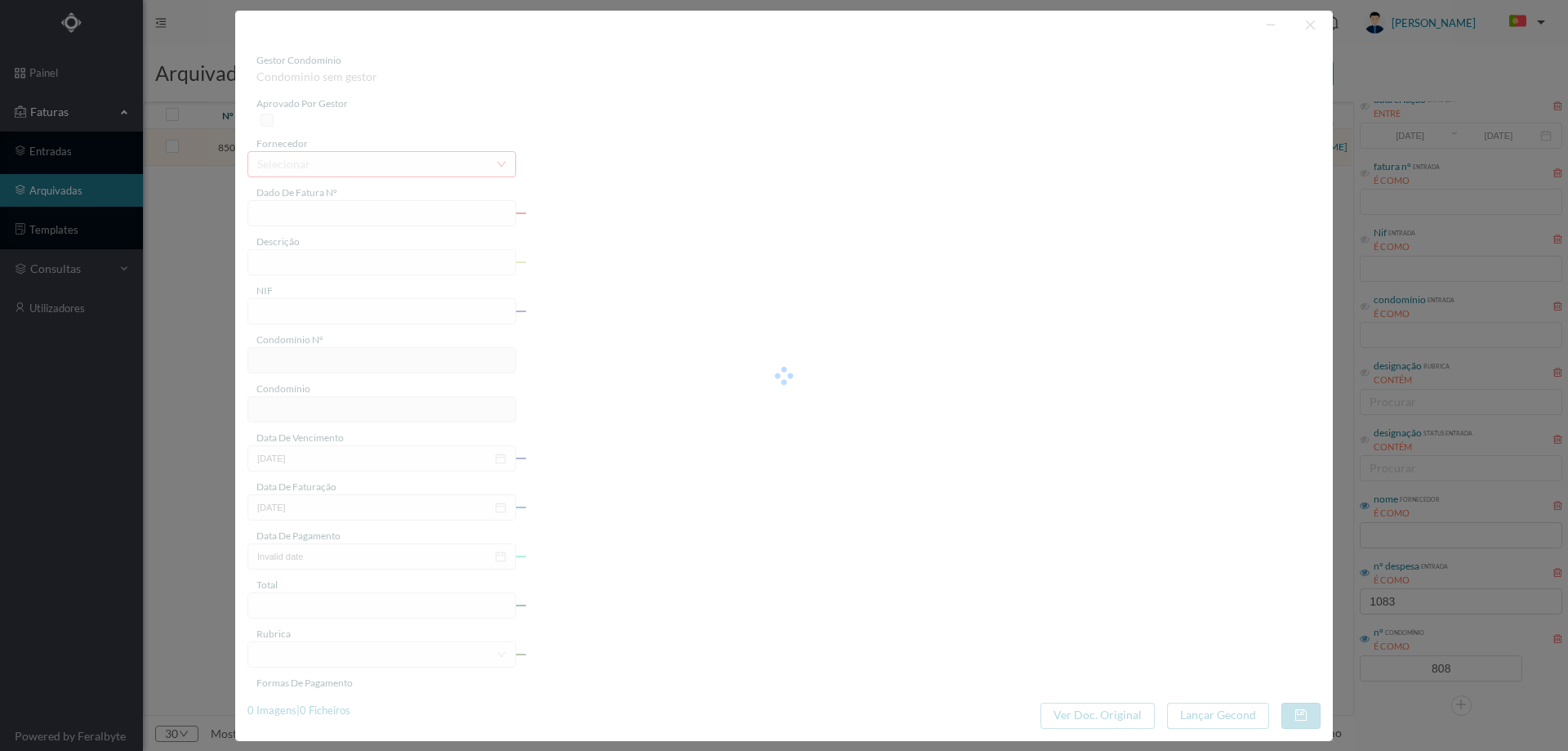
type input "[DATE]"
type input "374.54"
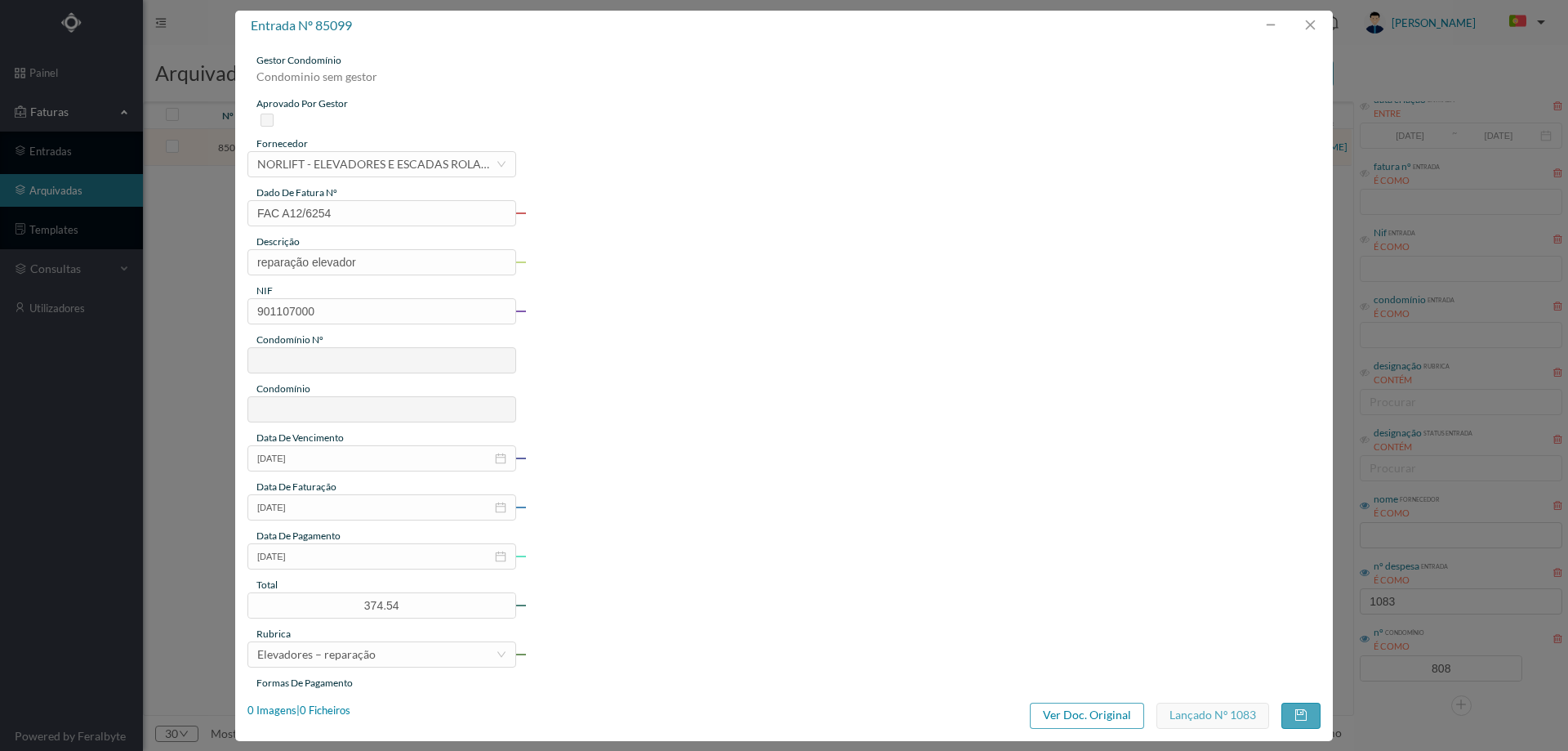
type input "808"
type input "ED. SOL I"
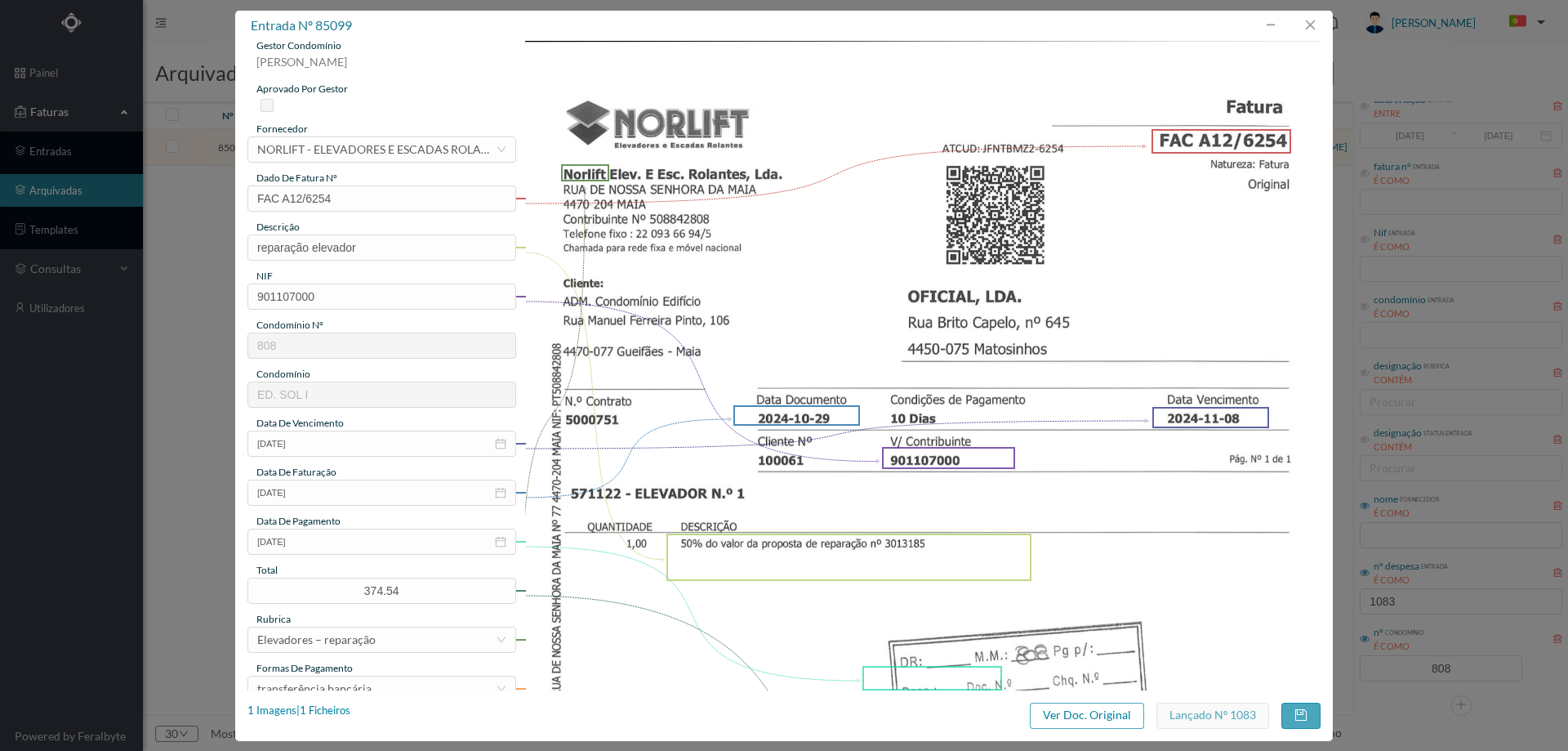
scroll to position [6, 0]
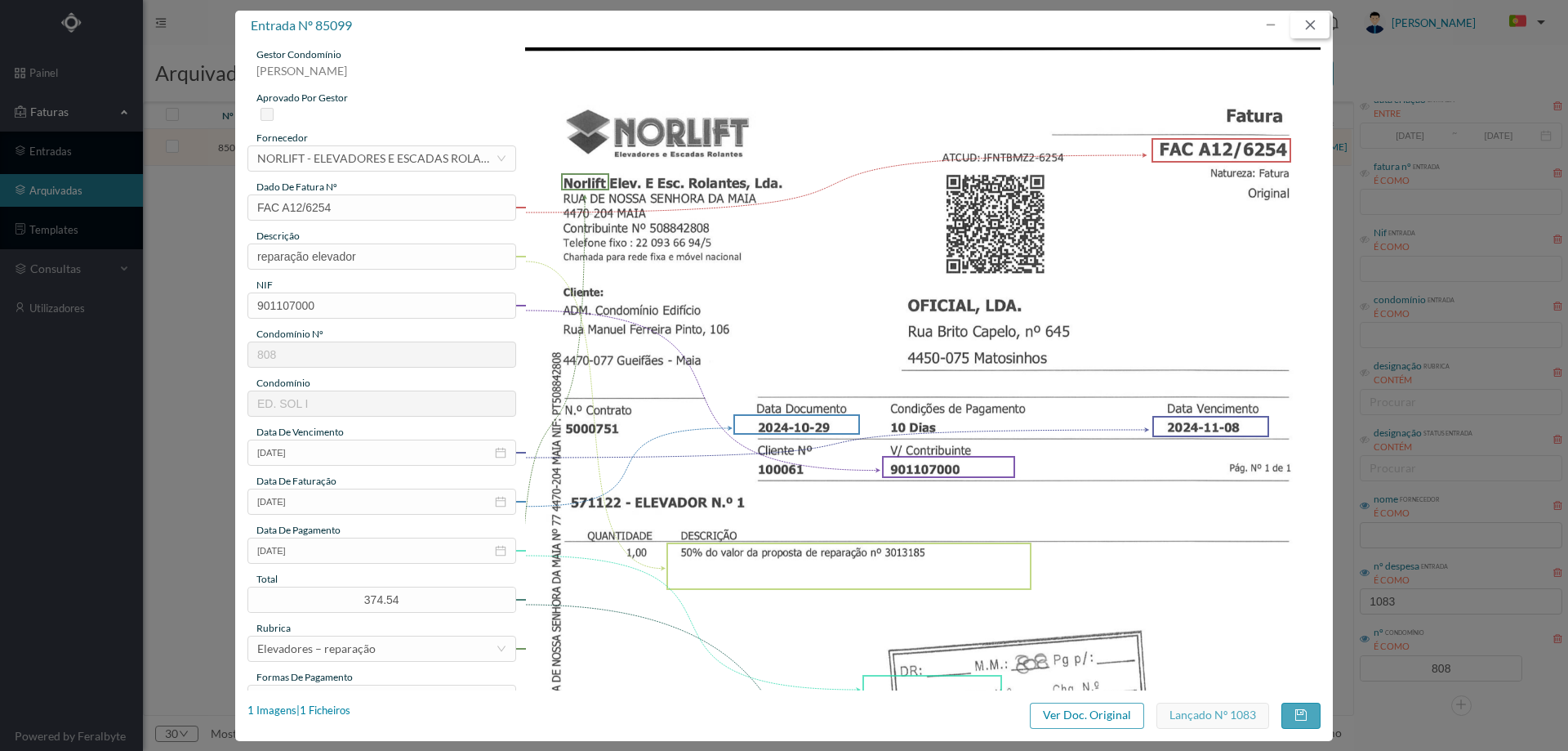
click at [1307, 24] on button "button" at bounding box center [1310, 25] width 39 height 26
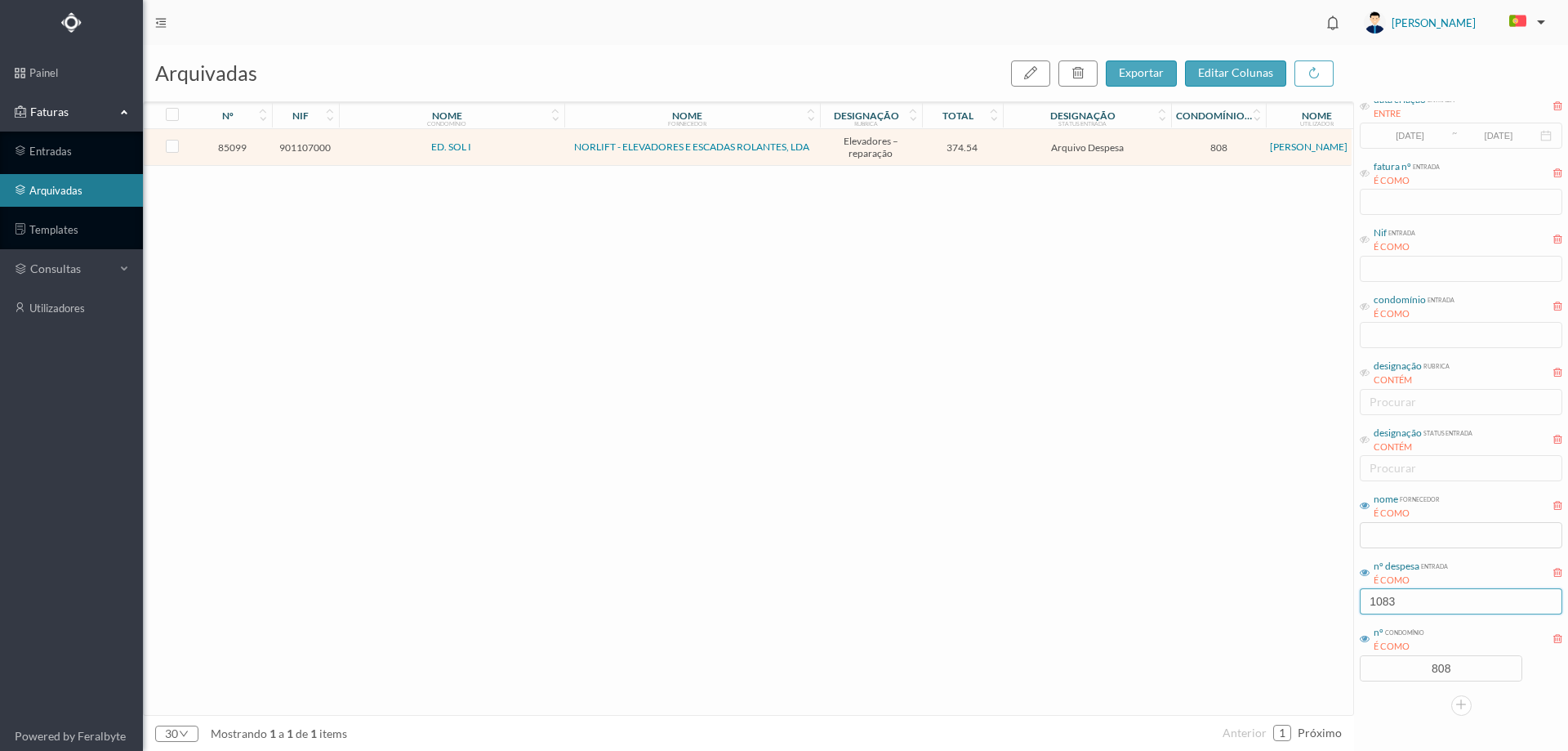
click at [1411, 604] on input "1083" at bounding box center [1460, 601] width 203 height 26
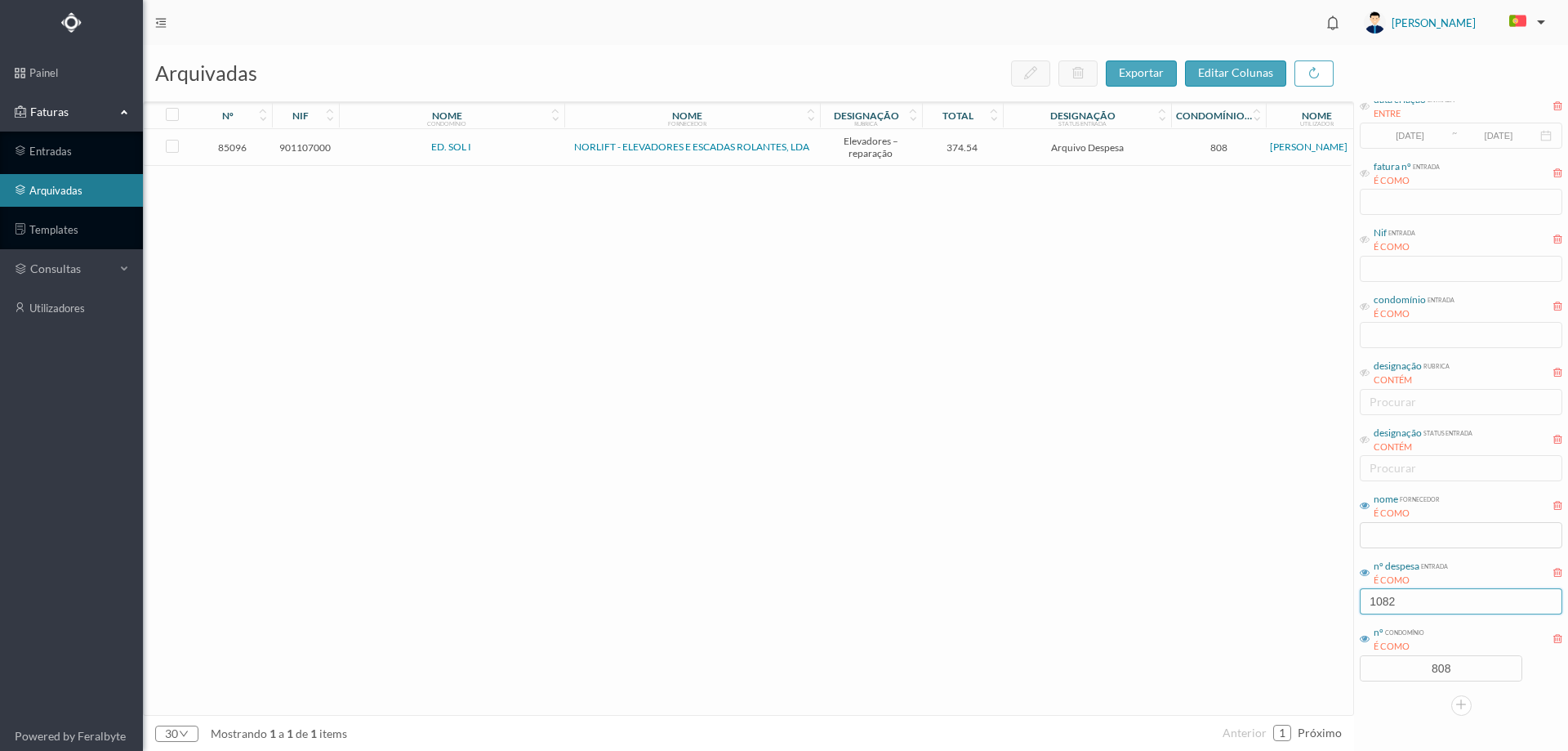
type input "1082"
click at [999, 143] on span "374.54" at bounding box center [963, 147] width 74 height 13
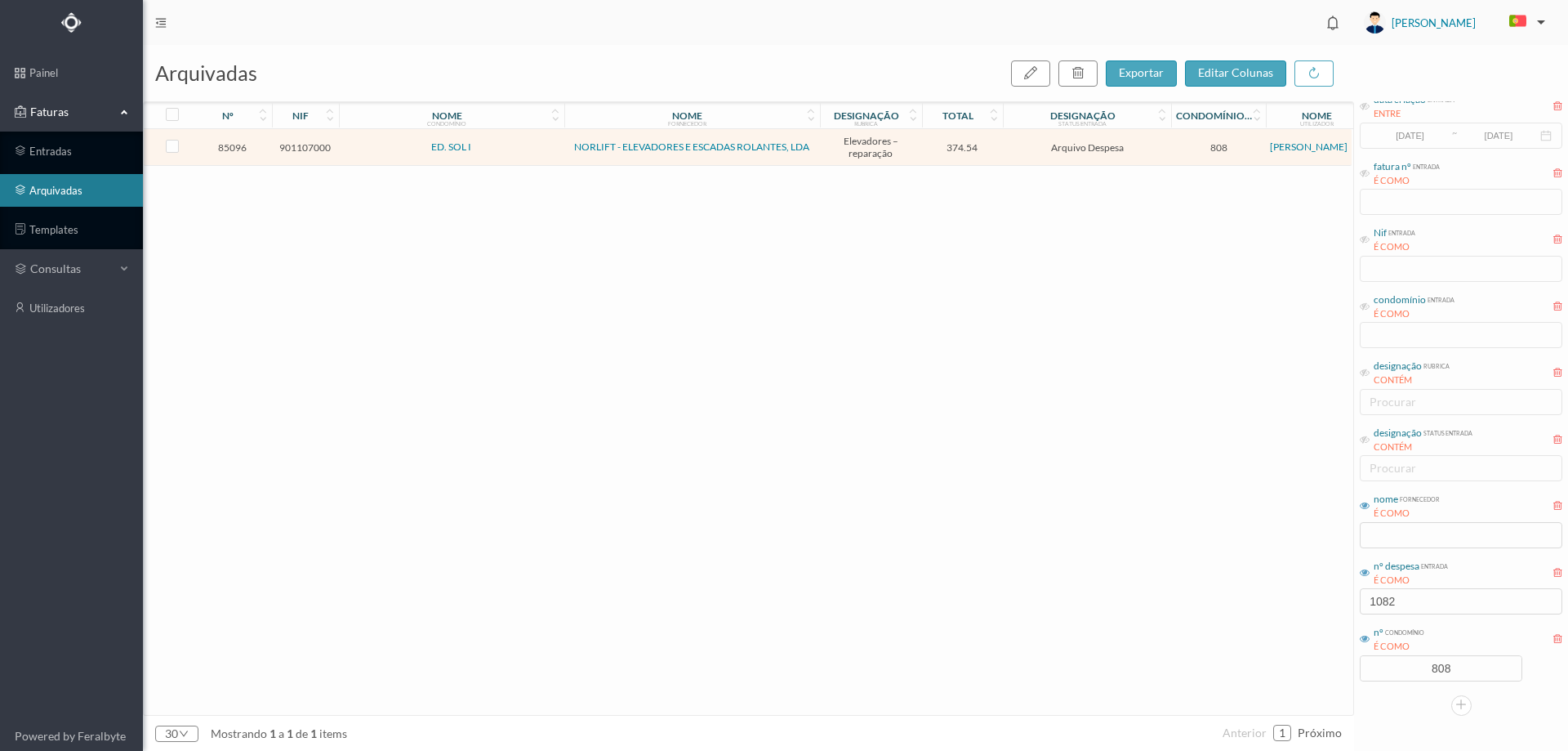
click at [999, 143] on span "374.54" at bounding box center [963, 147] width 74 height 13
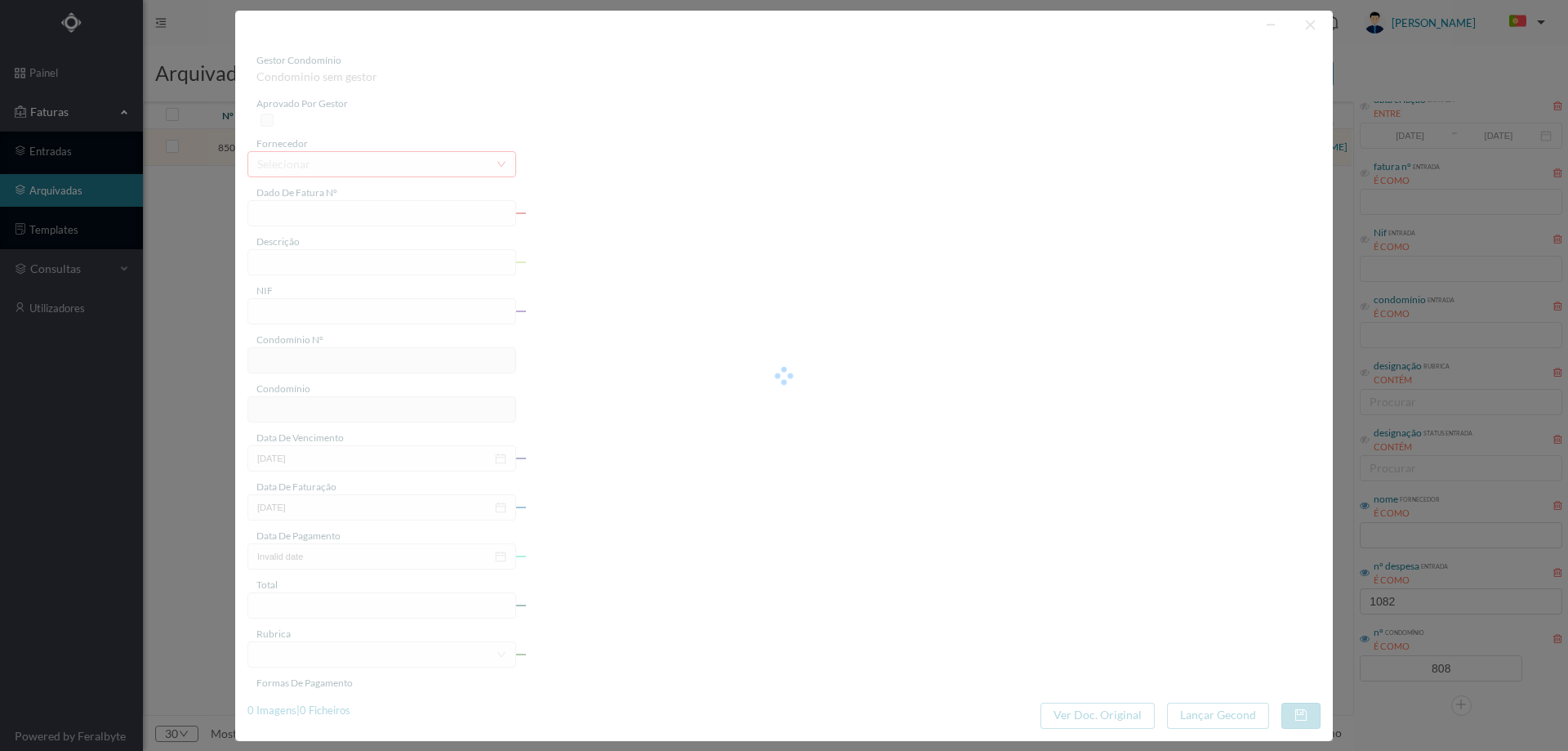
type input "FAC A12/6255"
type input "reparação elevadores"
type input "901107000"
type input "[DATE]"
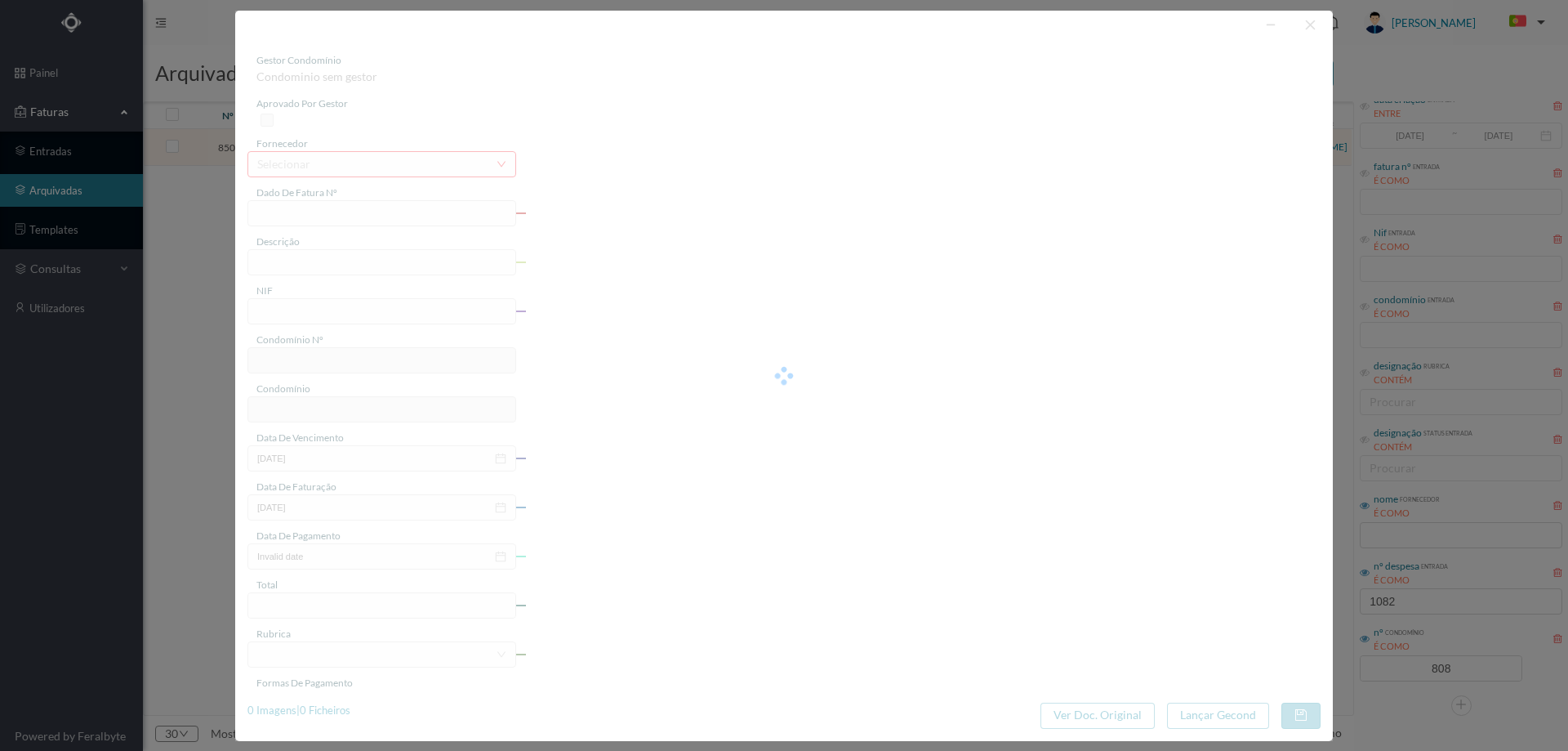
type input "[DATE]"
type input "374.54"
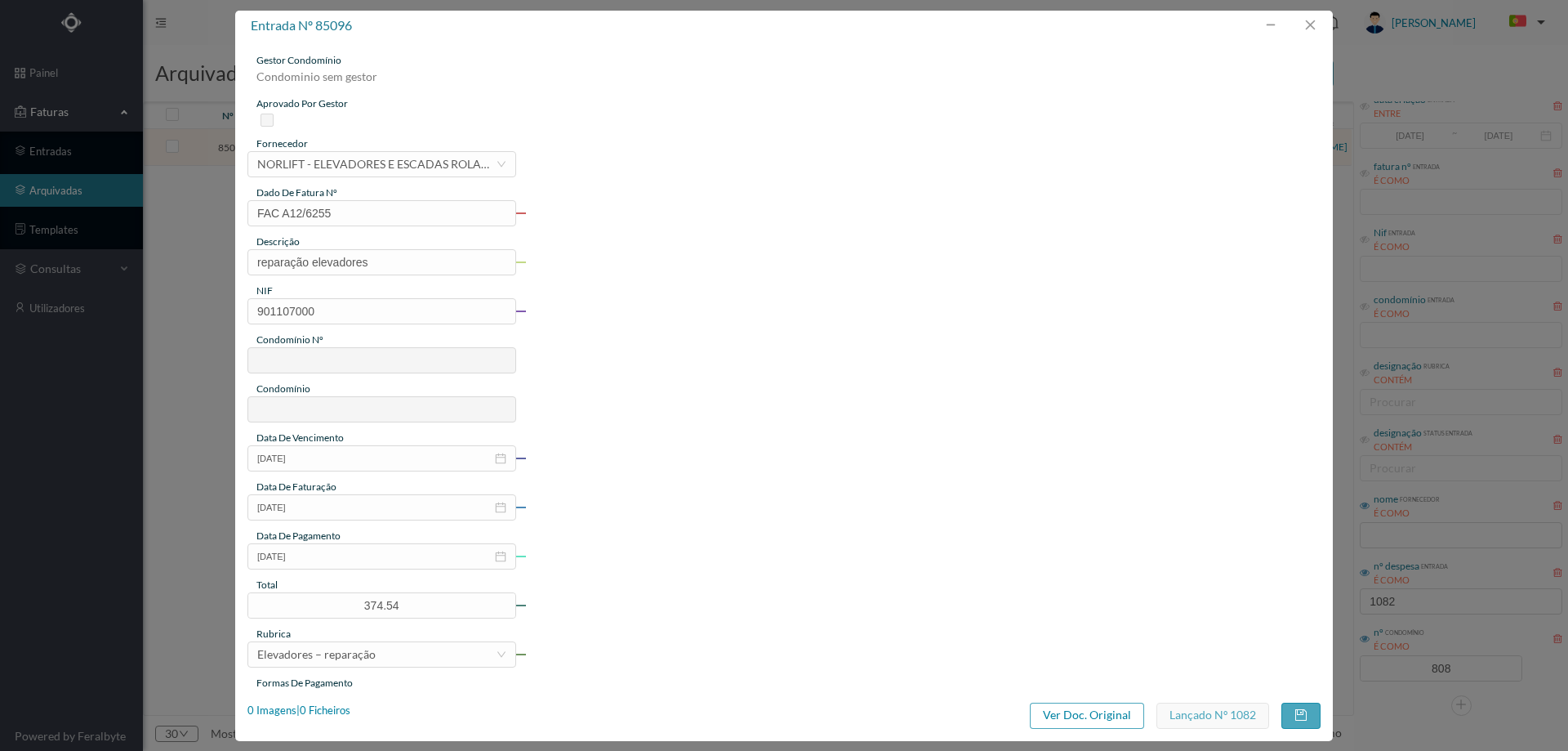
type input "808"
type input "ED. SOL I"
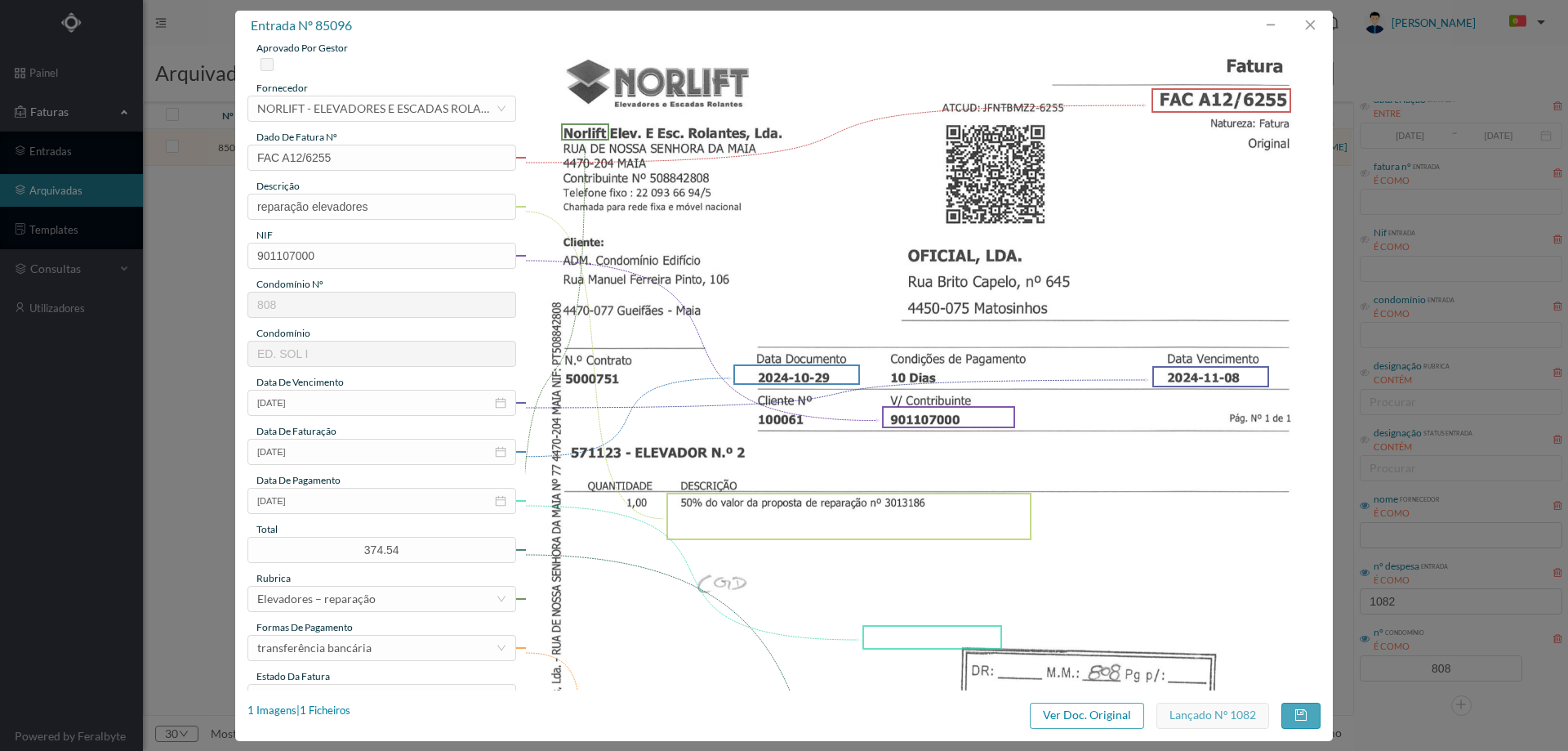
scroll to position [0, 0]
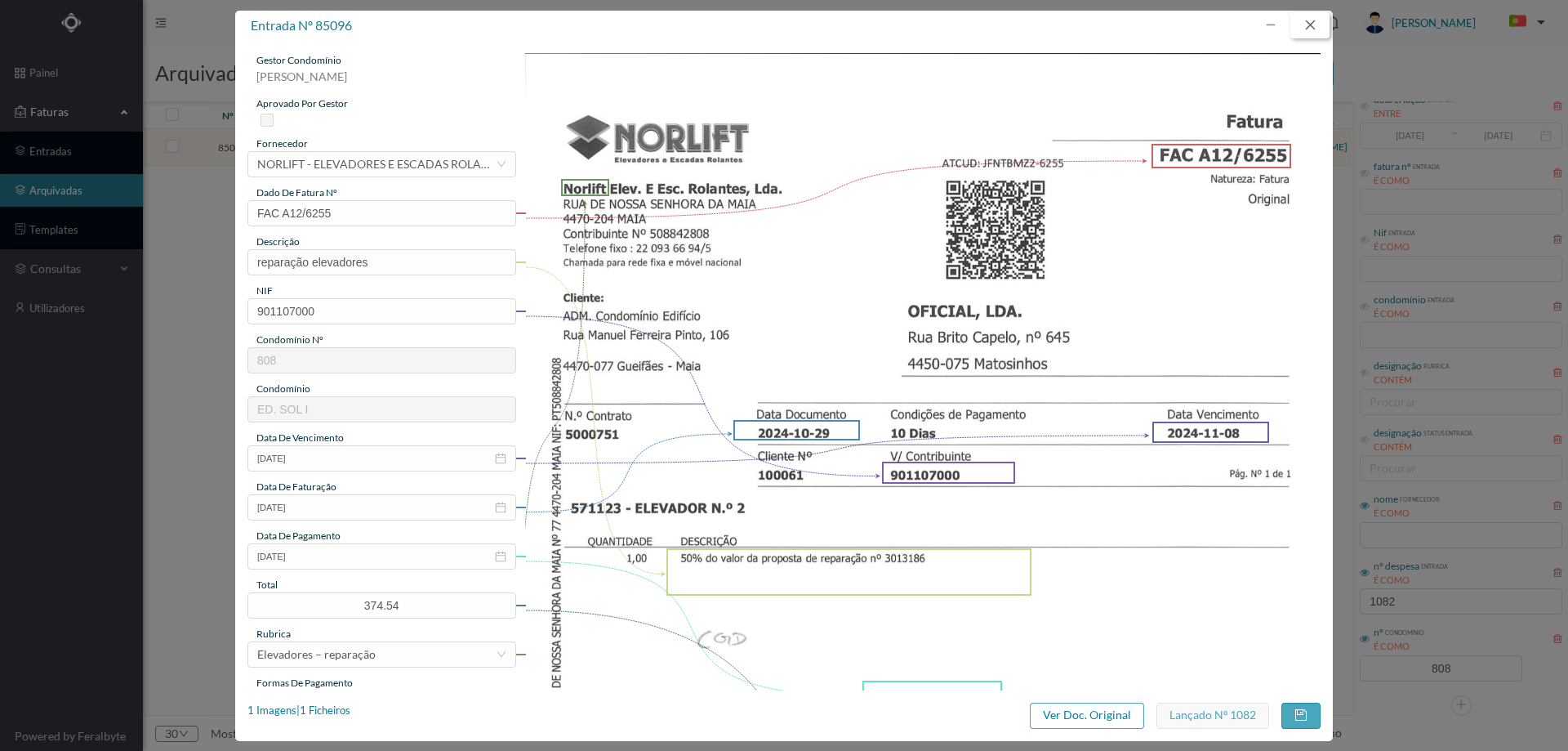
click at [1304, 28] on button "button" at bounding box center [1310, 25] width 39 height 26
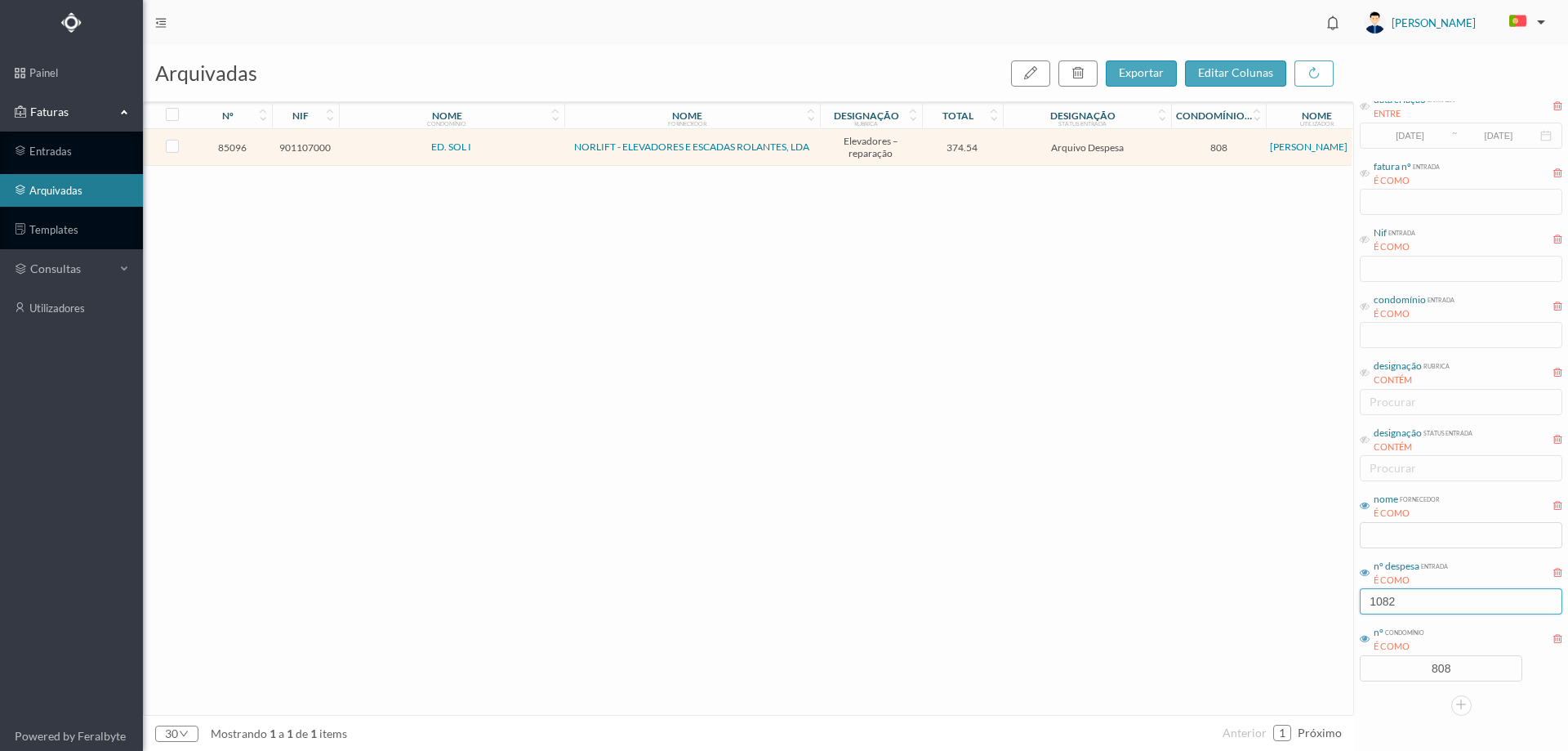
click at [1417, 603] on input "1082" at bounding box center [1460, 601] width 203 height 26
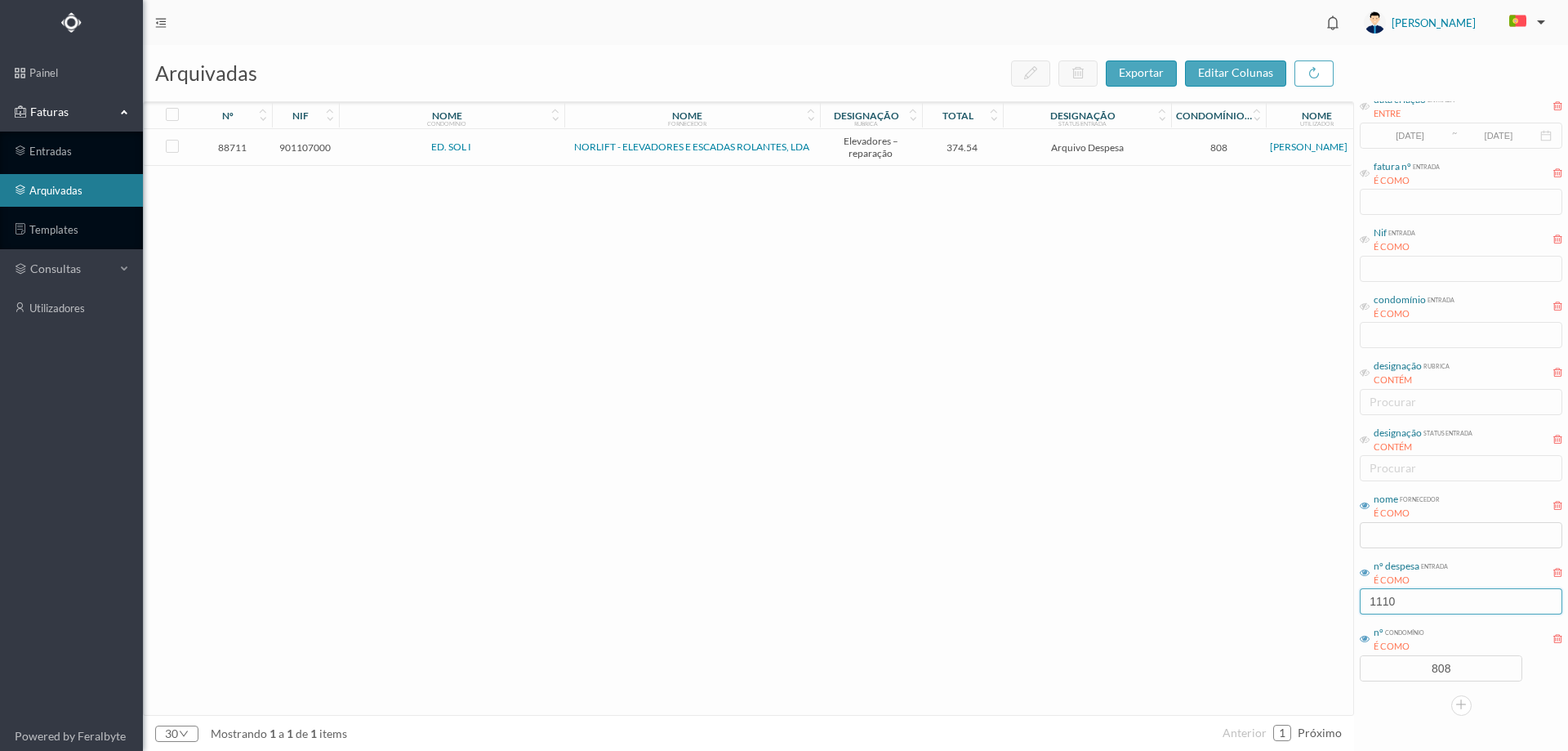
type input "1110"
click at [1010, 153] on td "Arquivo Despesa" at bounding box center [1087, 147] width 169 height 37
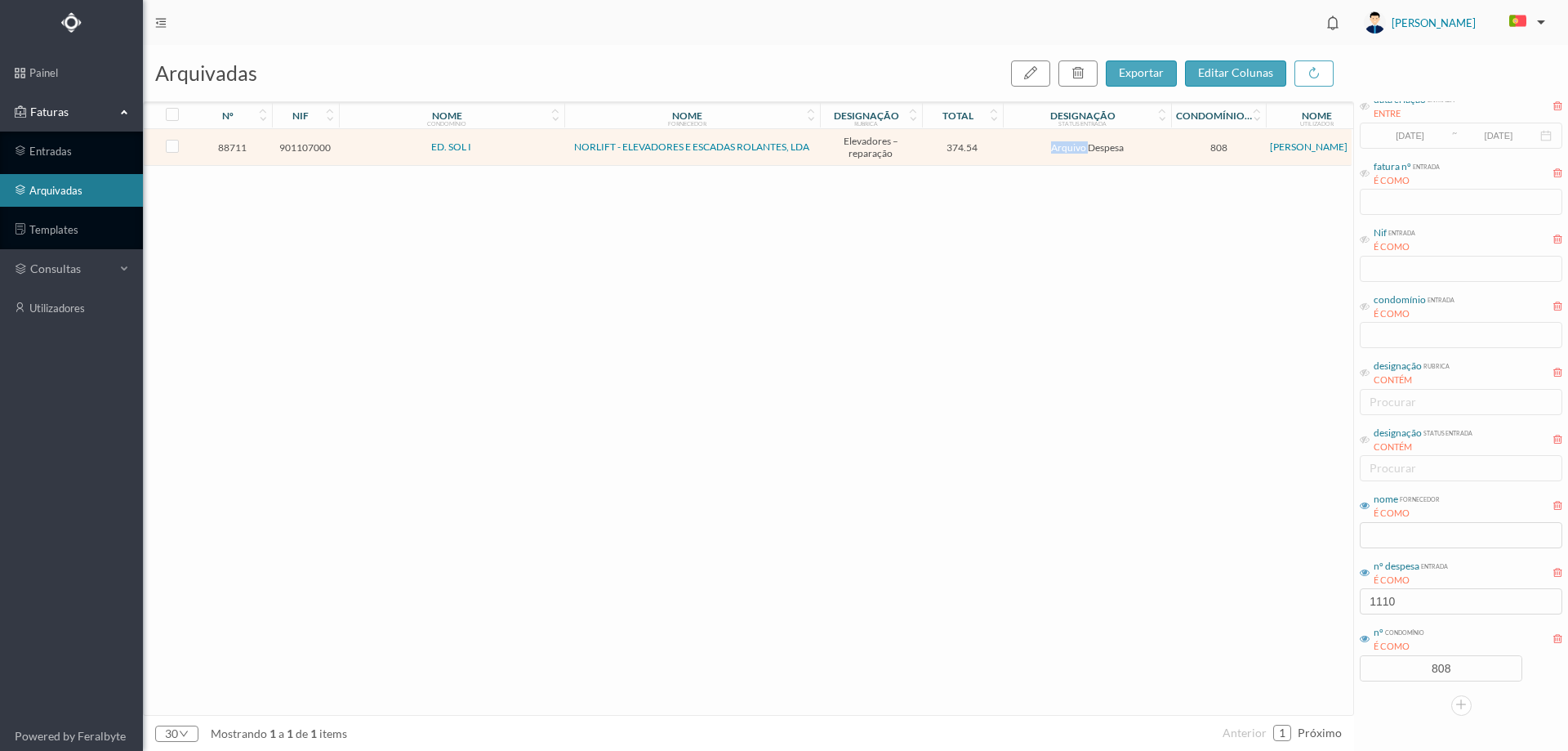
click at [1010, 153] on td "Arquivo Despesa" at bounding box center [1087, 147] width 169 height 37
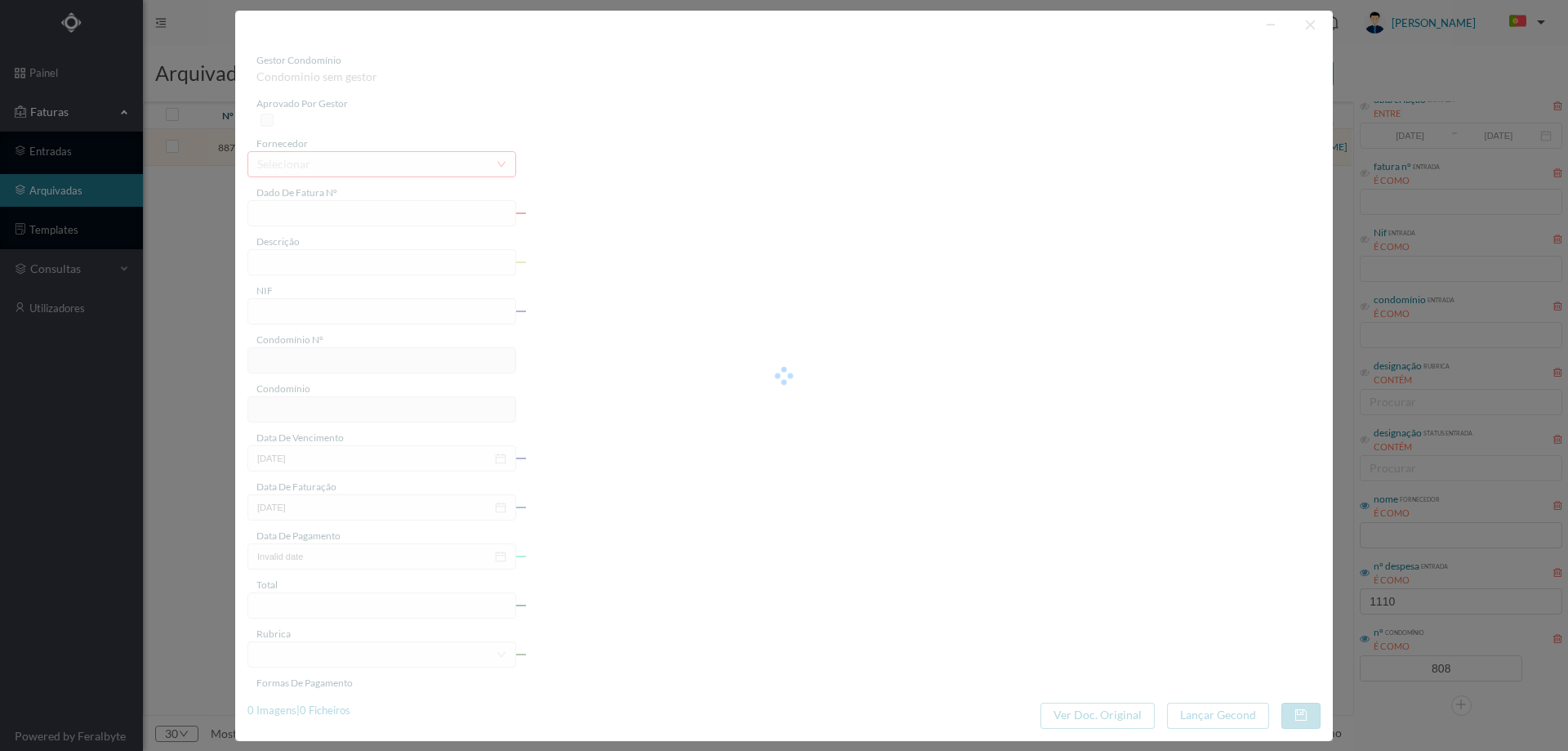
type input "FAC A12/6461"
type input "50% do valor da proposta de reparação nº 3013185"
type input "901107000"
type input "[DATE]"
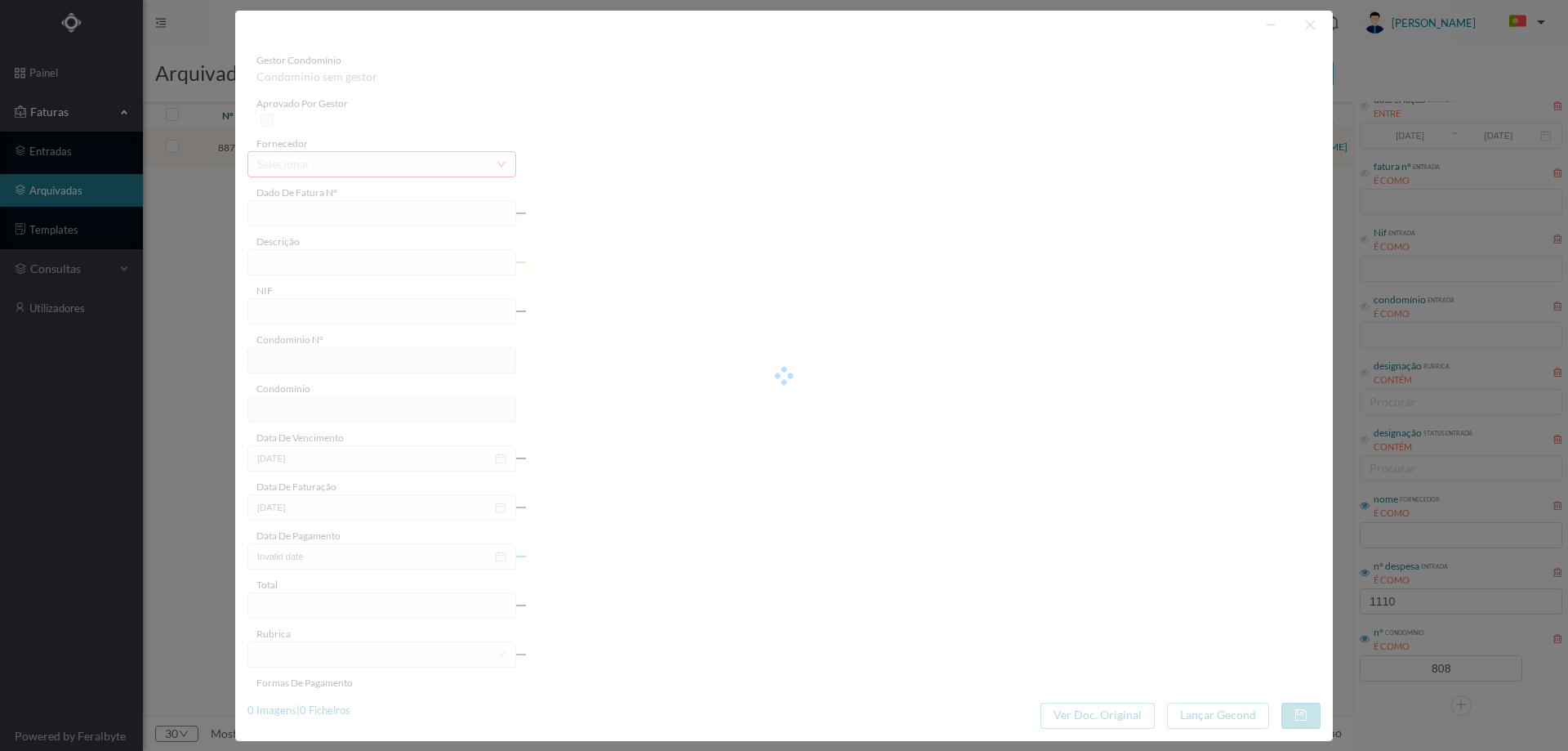
type input "374.54"
type input "808"
type input "ED. SOL I"
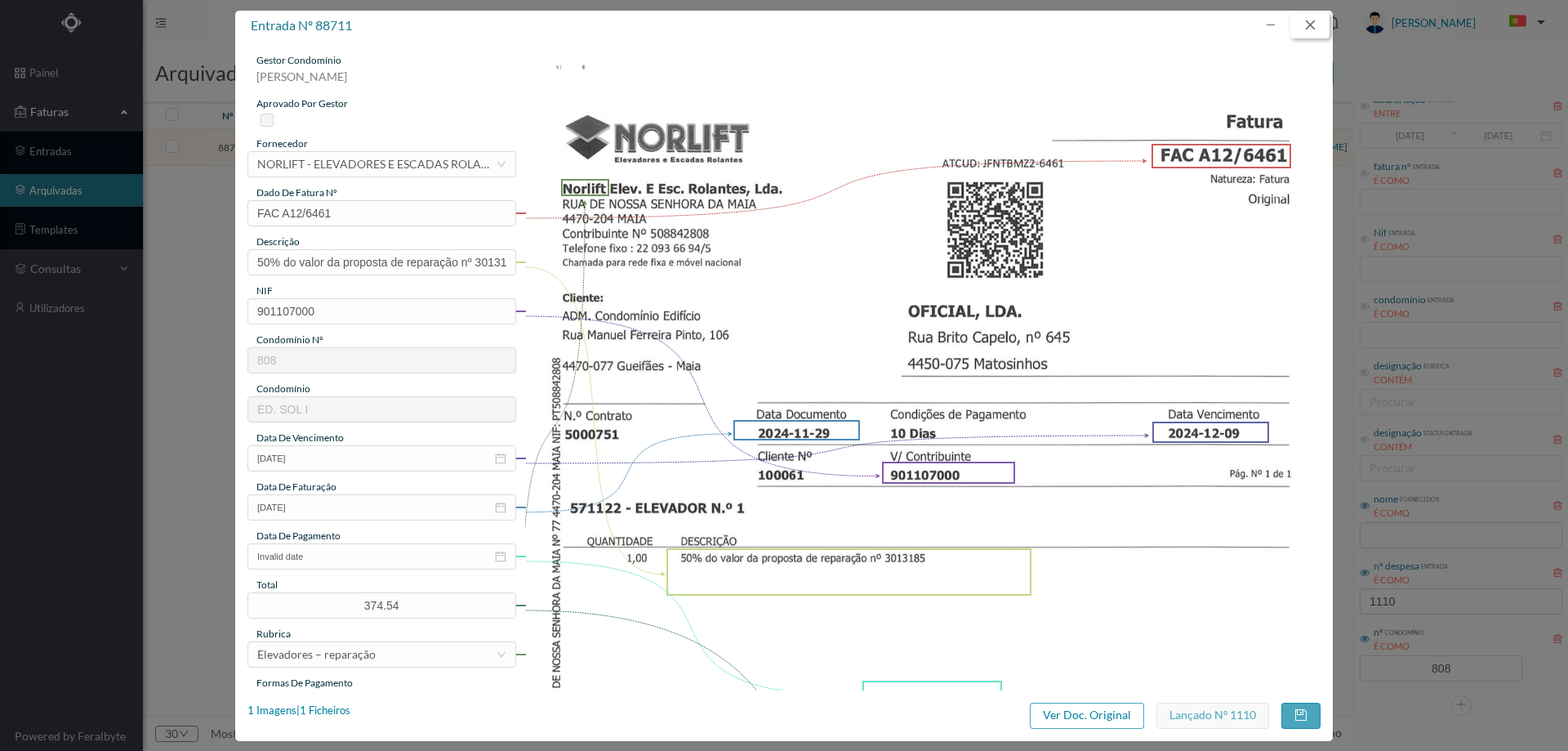
click at [1305, 30] on button "button" at bounding box center [1310, 25] width 39 height 26
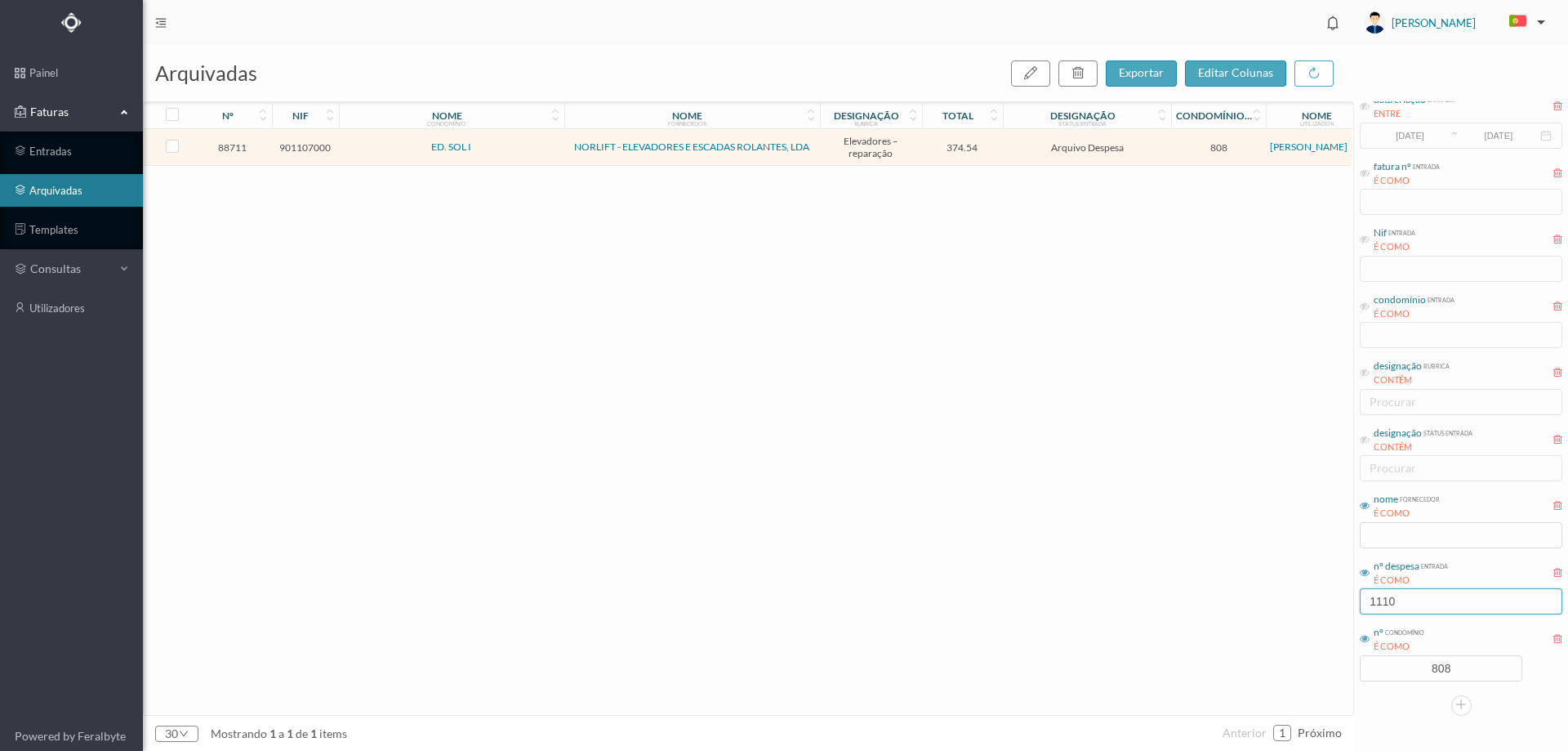
click at [1420, 597] on input "1110" at bounding box center [1460, 601] width 203 height 26
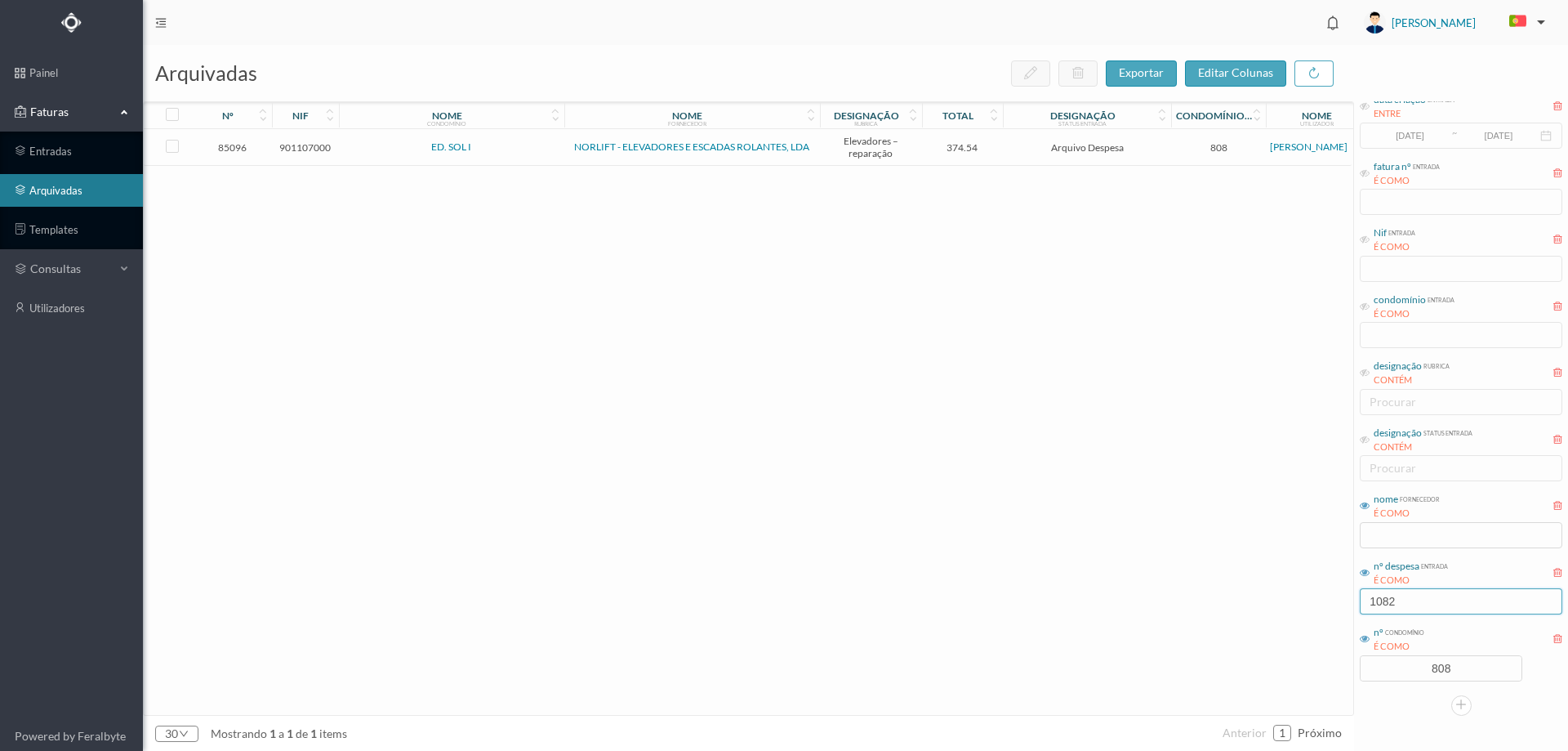
type input "1082"
click at [1023, 167] on div "85096 901107000 ED. SOL I NORLIFT - ELEVADORES E ESCADAS ROLANTES, LDA Elevador…" at bounding box center [747, 422] width 1208 height 585
click at [1018, 153] on span "Arquivo Despesa" at bounding box center [1086, 147] width 160 height 13
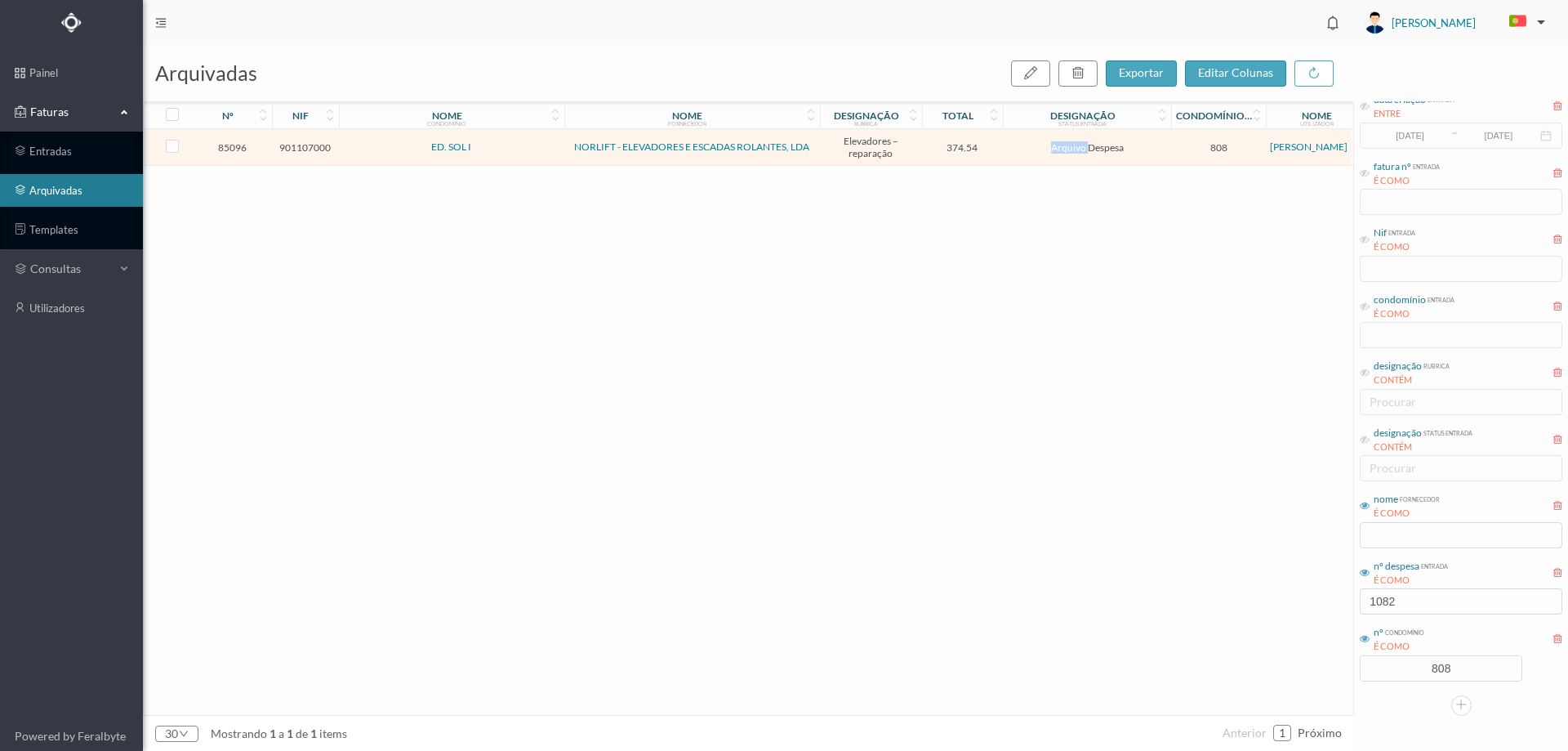
click at [1018, 153] on span "Arquivo Despesa" at bounding box center [1086, 147] width 160 height 13
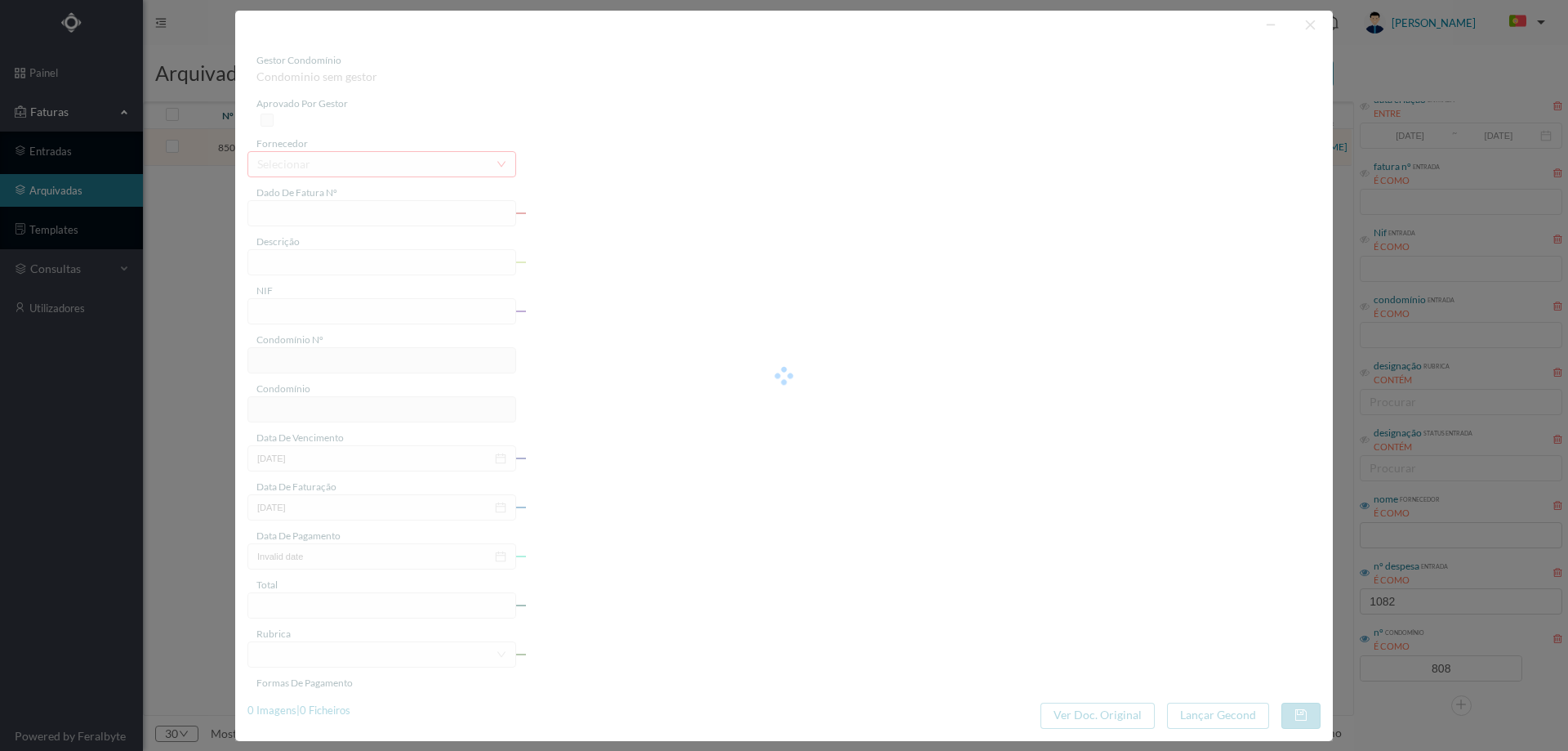
type input "FAC A12/6255"
type input "reparação elevadores"
type input "901107000"
type input "[DATE]"
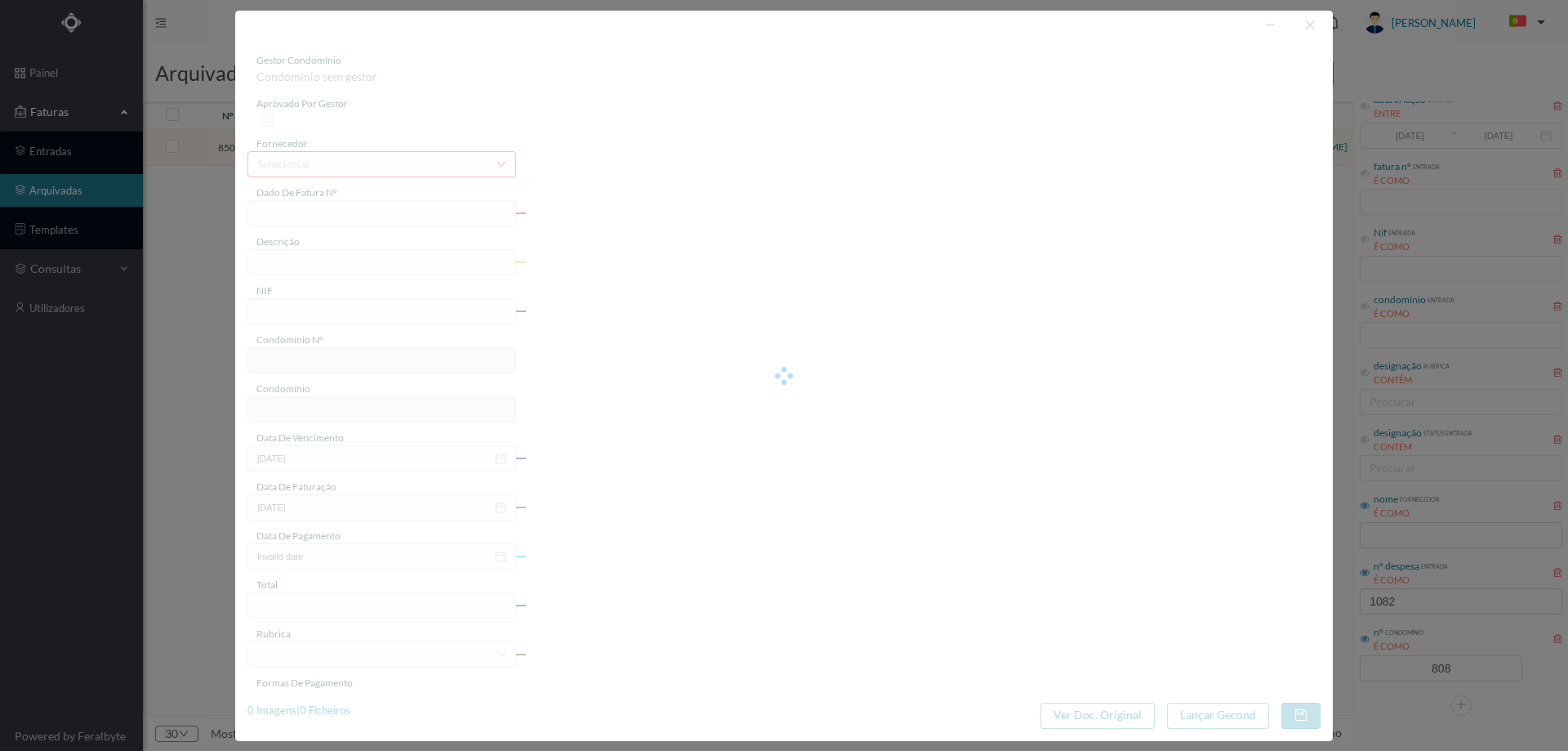
type input "[DATE]"
type input "374.54"
type input "808"
type input "ED. SOL I"
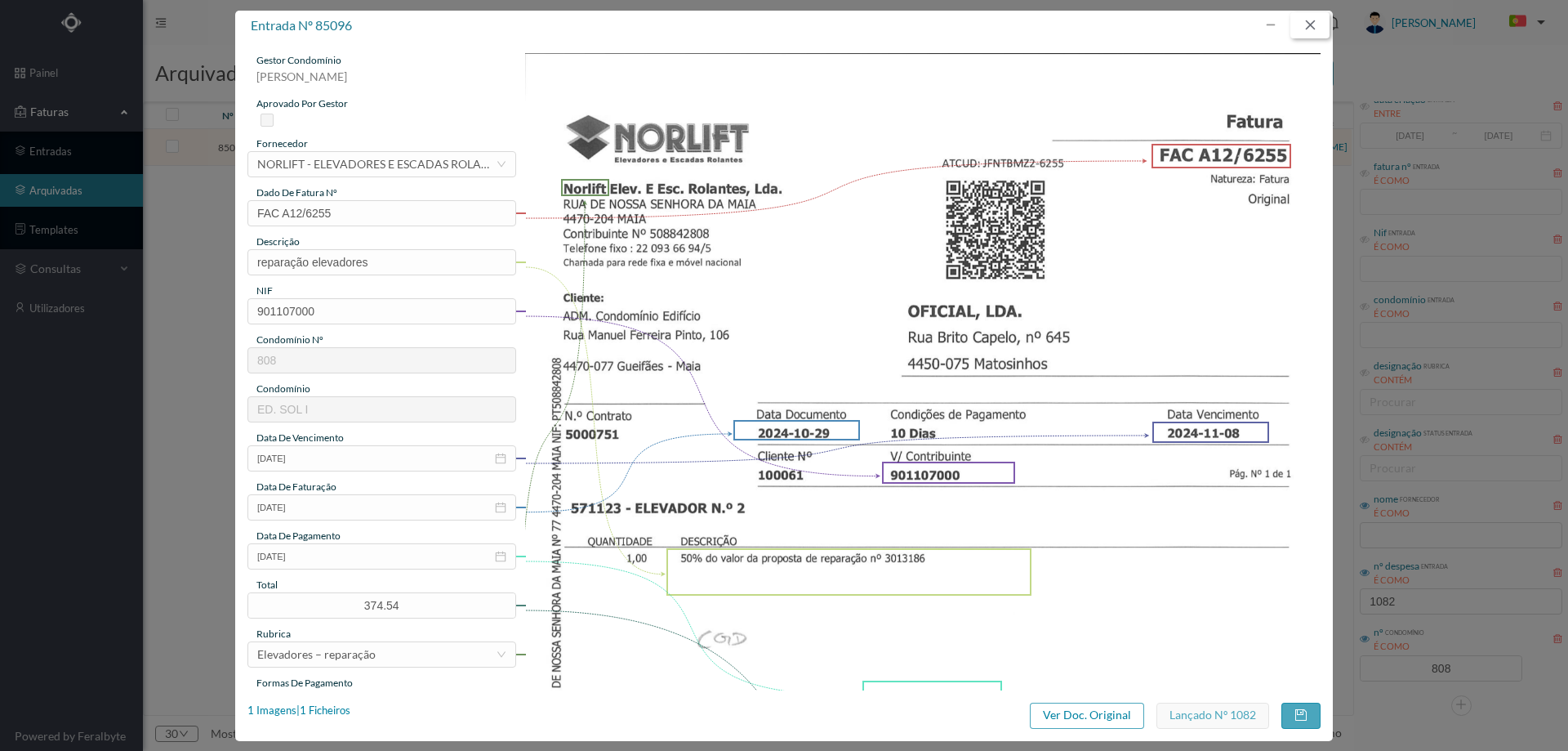
click at [1315, 23] on button "button" at bounding box center [1310, 25] width 39 height 26
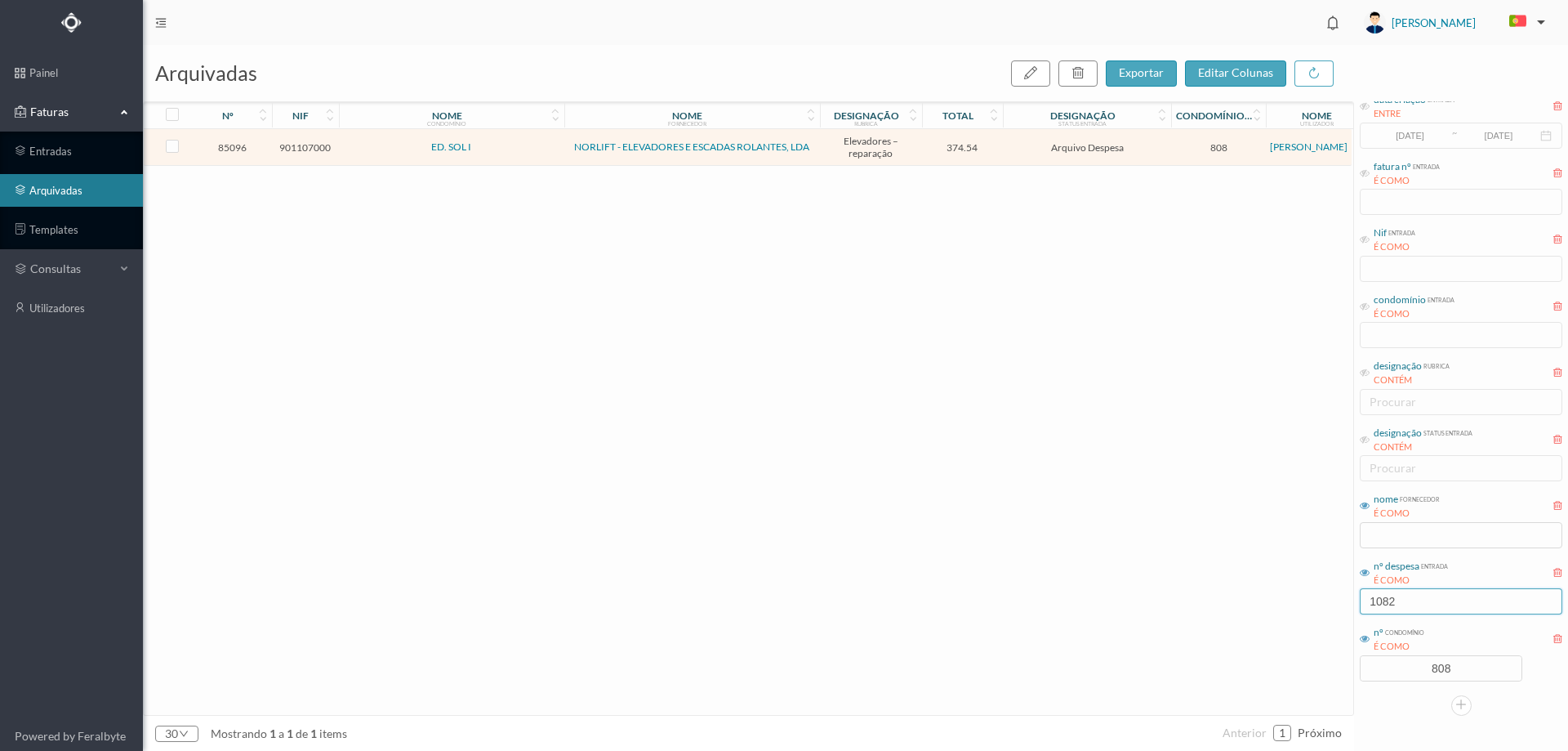
drag, startPoint x: 1414, startPoint y: 606, endPoint x: 1375, endPoint y: 599, distance: 39.6
click at [1375, 599] on input "1082" at bounding box center [1460, 601] width 203 height 26
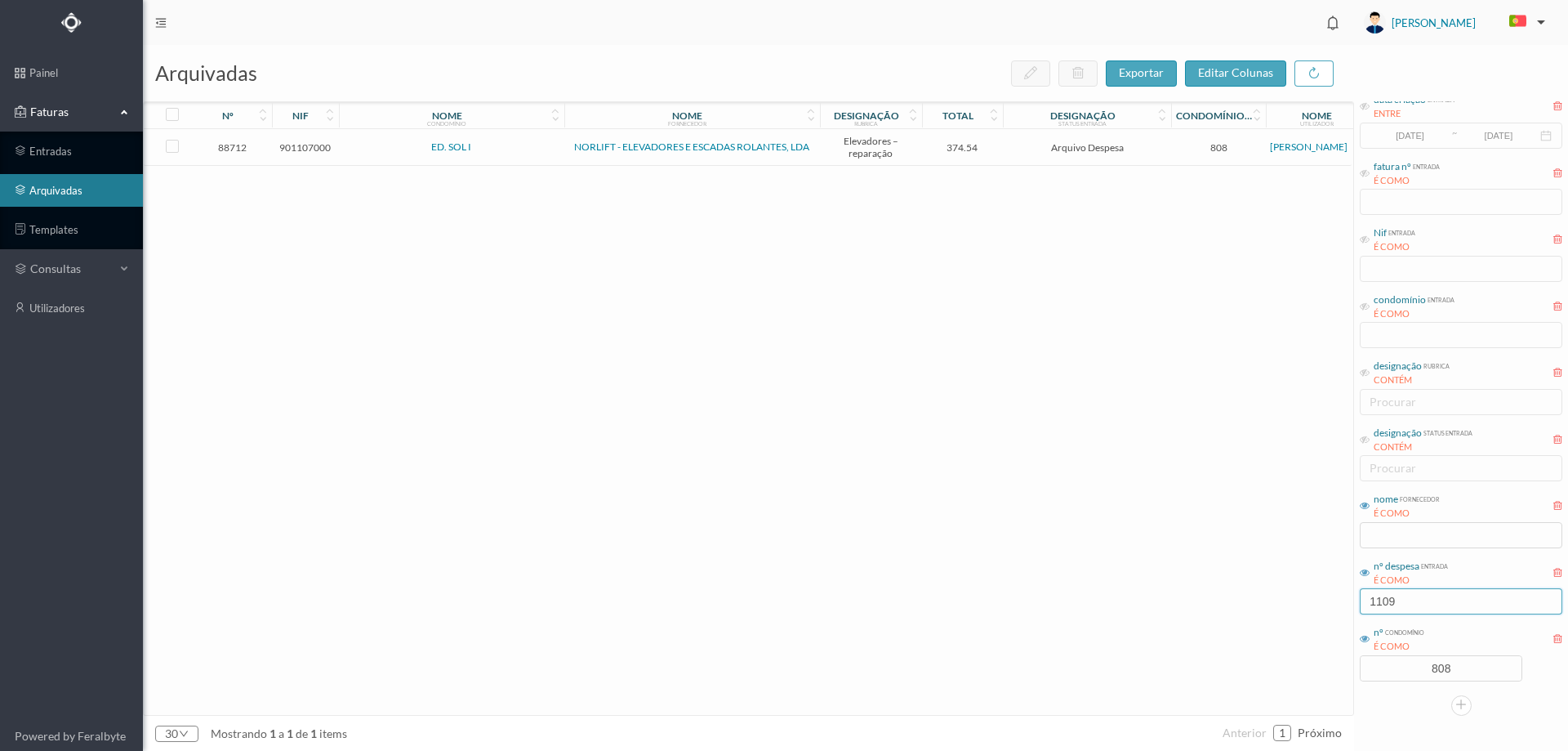
type input "1109"
click at [1004, 148] on td "Arquivo Despesa" at bounding box center [1087, 147] width 169 height 37
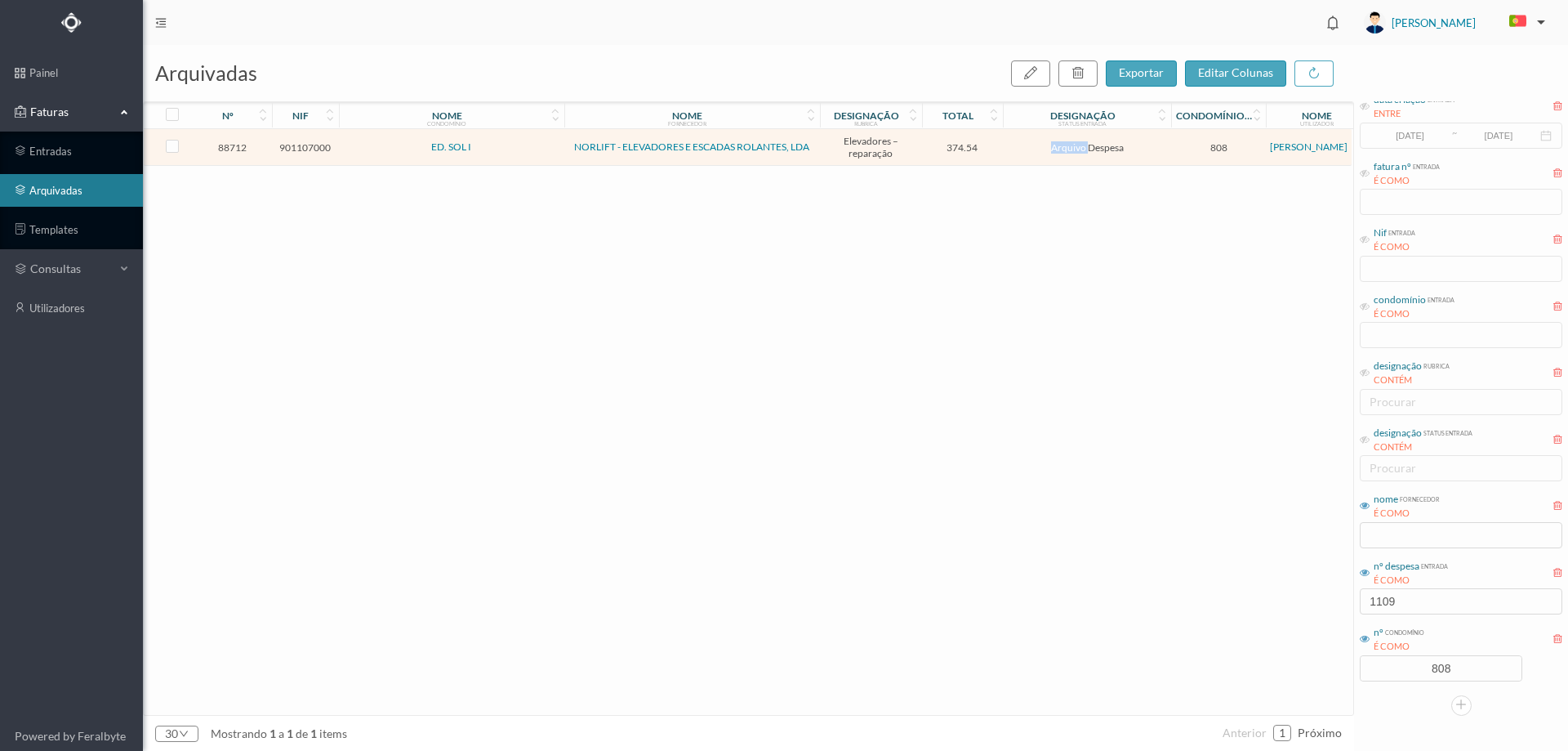
click at [1004, 148] on td "Arquivo Despesa" at bounding box center [1087, 147] width 169 height 37
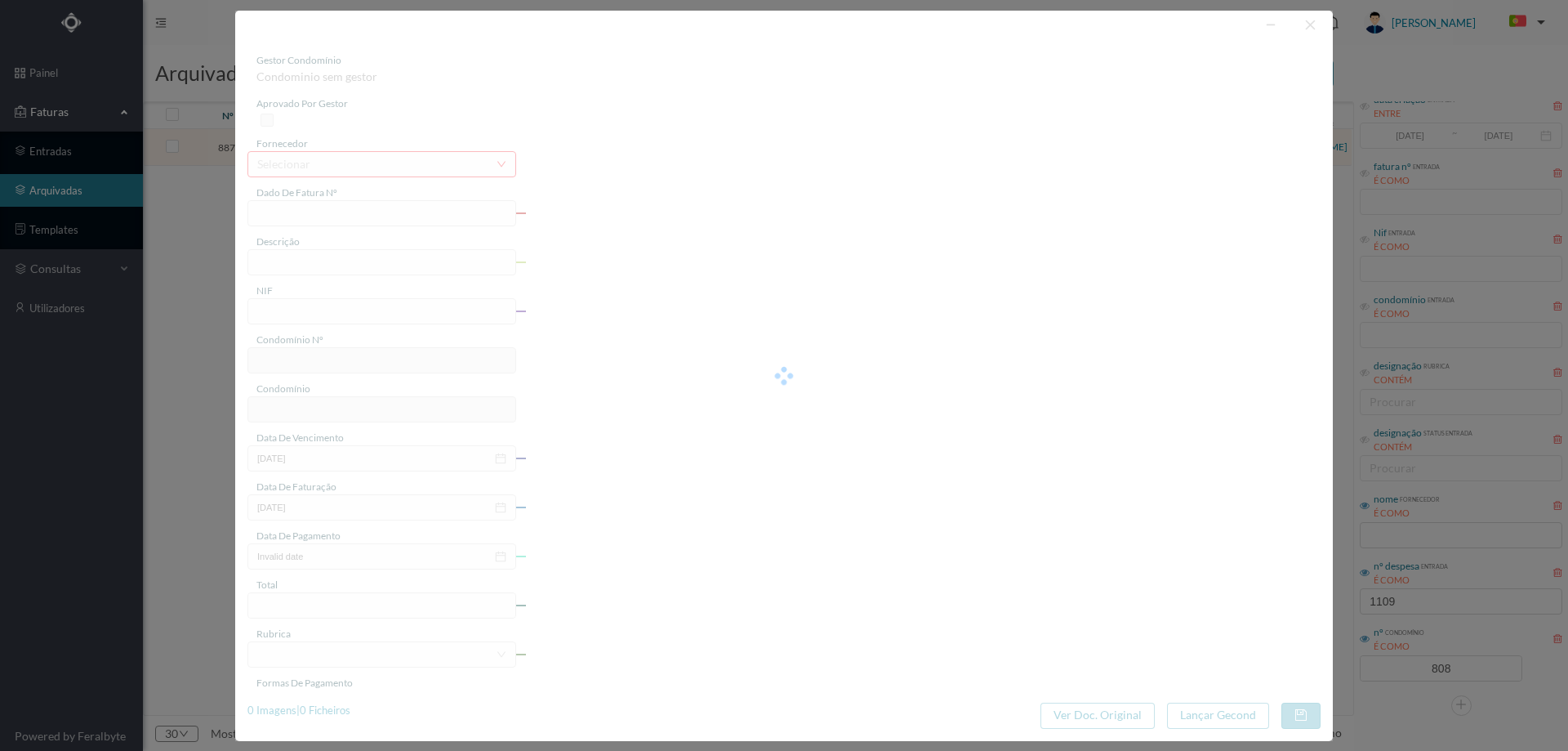
type input "FAC A12/6462"
type input "50% do valor da proposta de reparação nº 3013186"
type input "901107000"
type input "[DATE]"
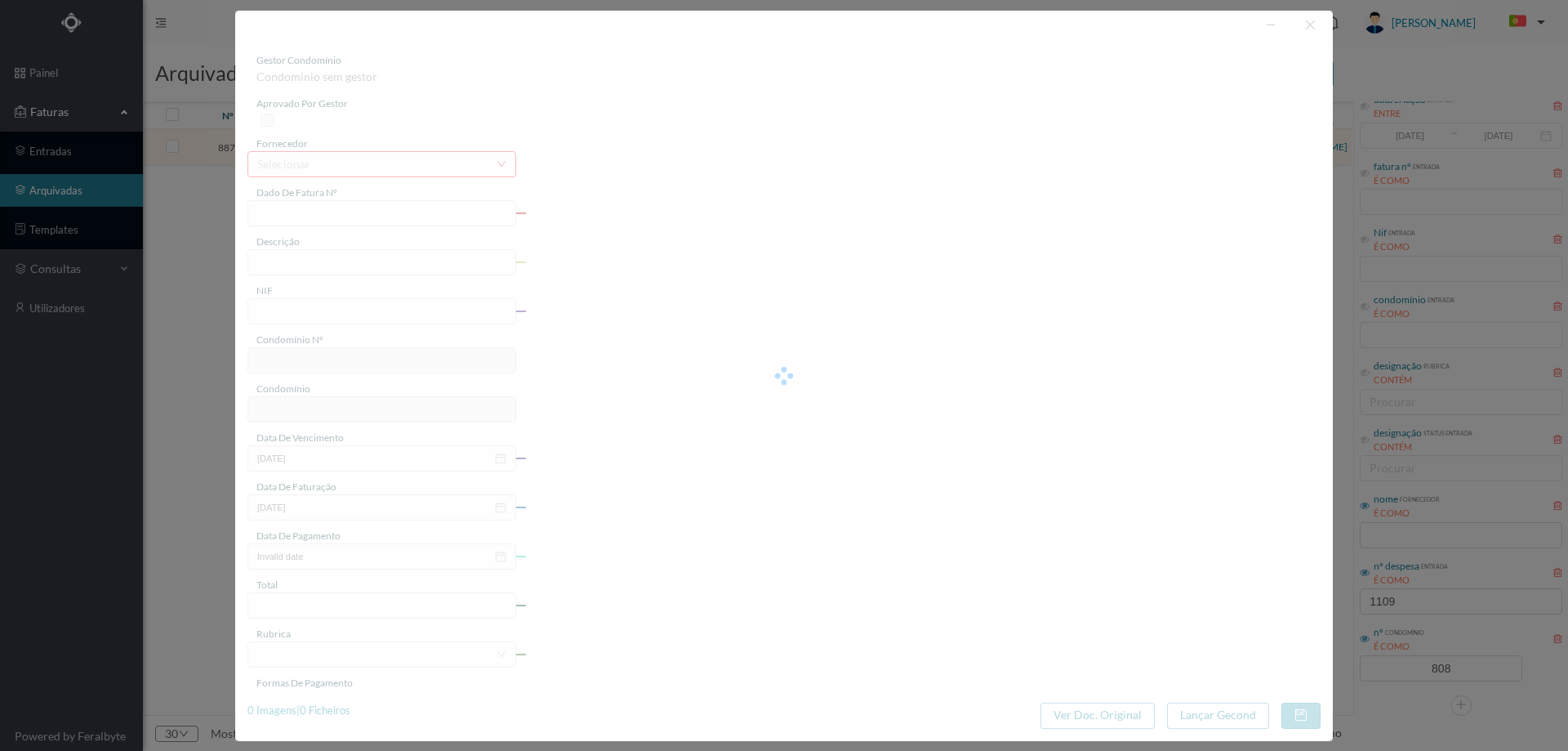
type input "374.54"
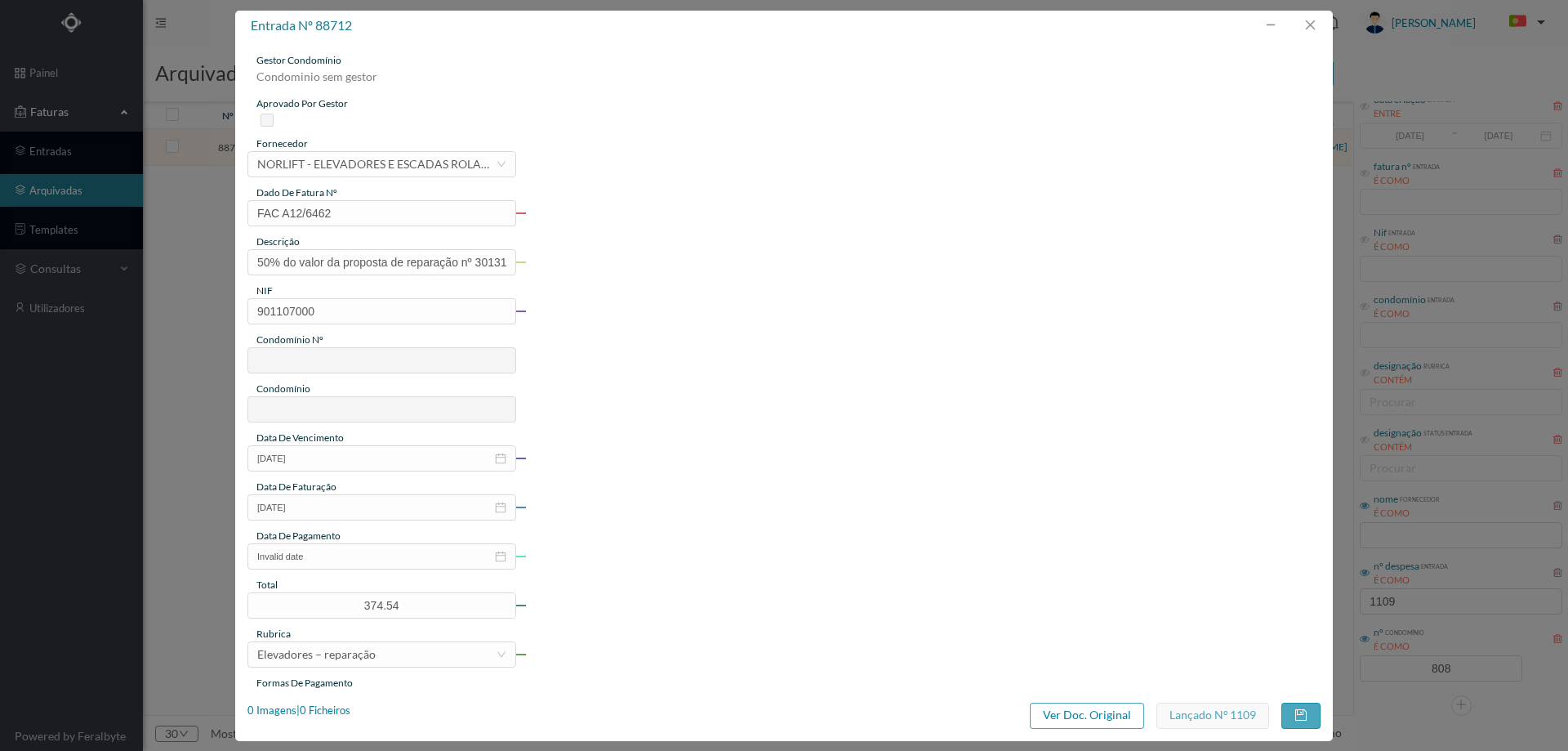
type input "808"
type input "ED. SOL I"
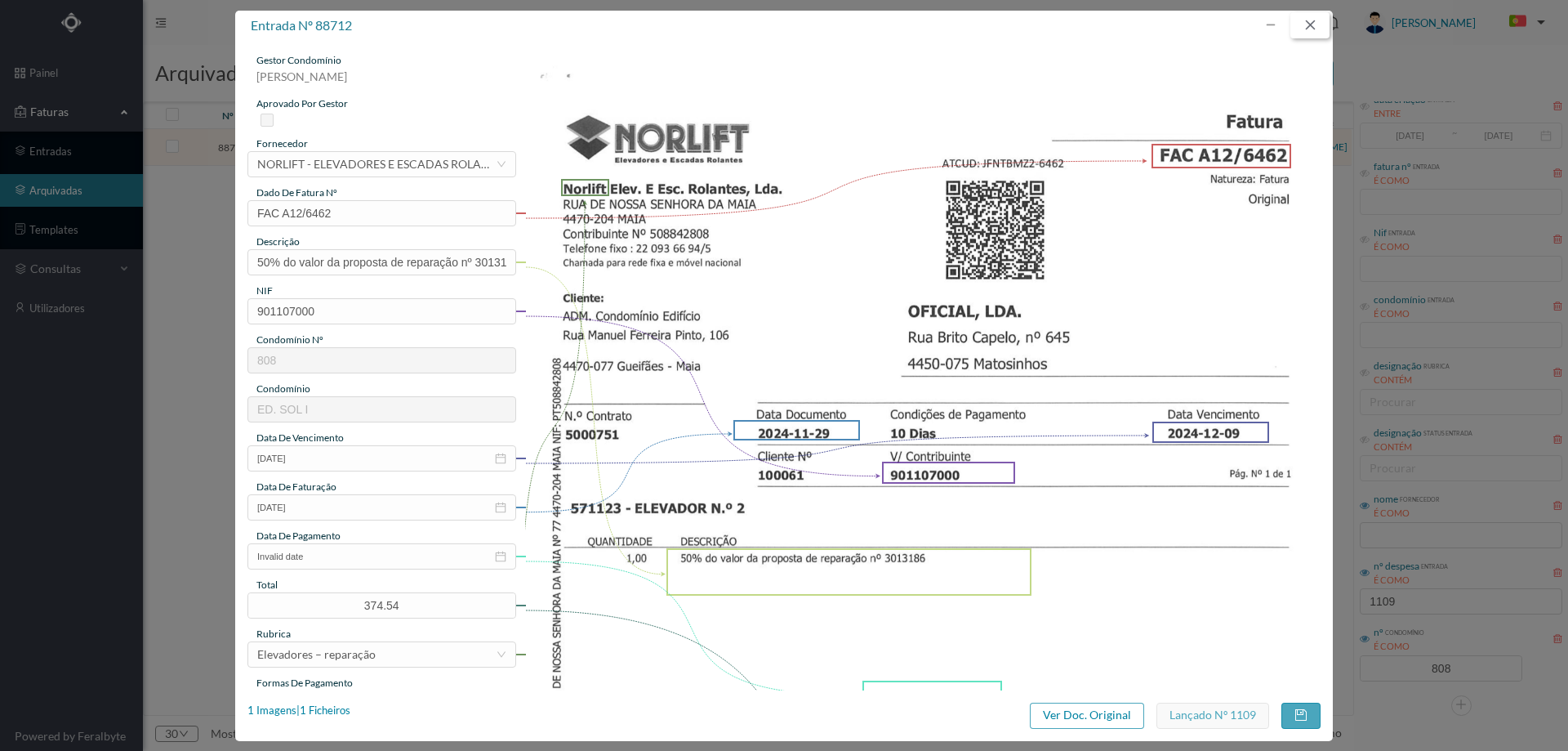
click at [1308, 28] on button "button" at bounding box center [1310, 25] width 39 height 26
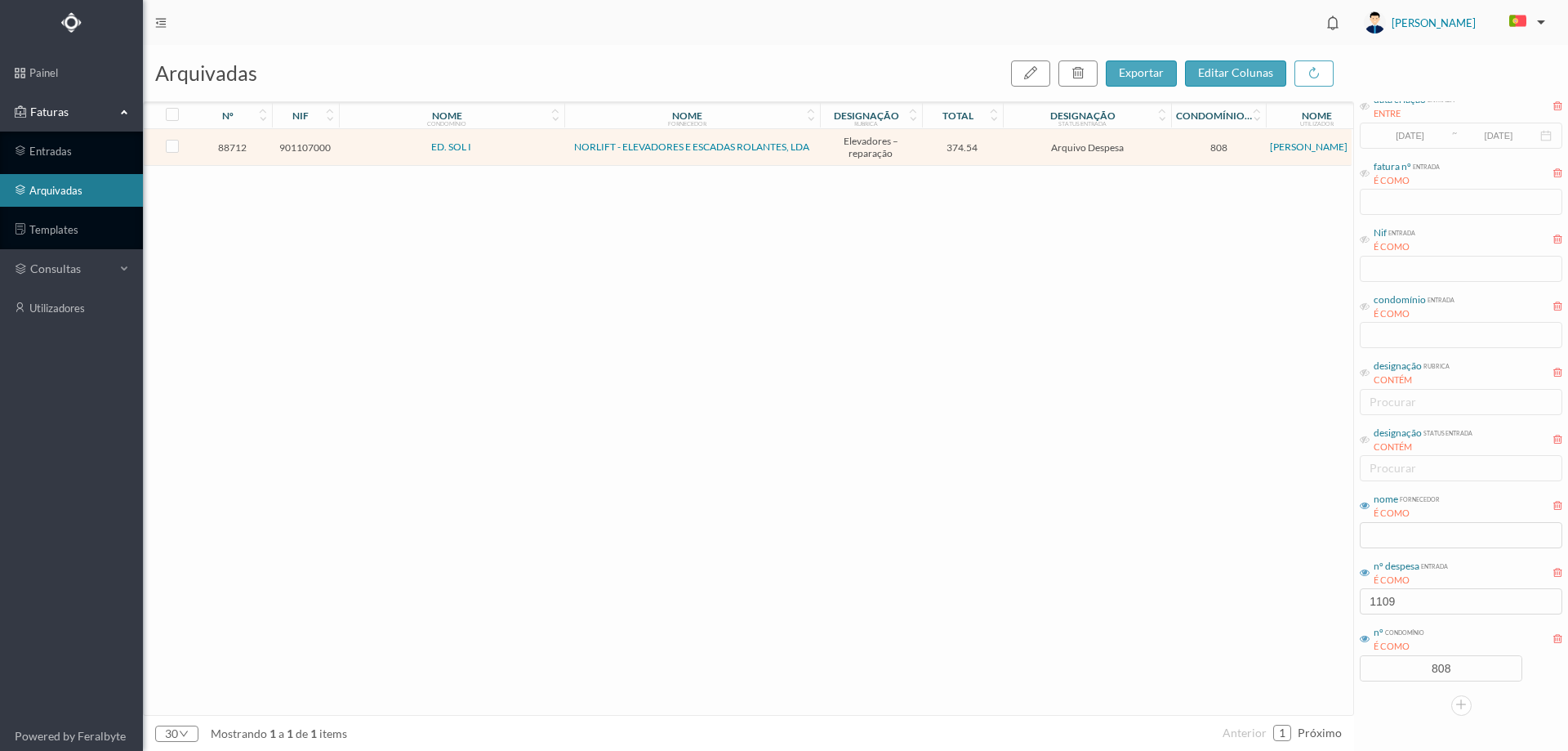
click at [1155, 457] on div "88712 901107000 ED. SOL I NORLIFT - ELEVADORES E ESCADAS ROLANTES, LDA Elevador…" at bounding box center [747, 422] width 1208 height 585
click at [786, 300] on div "88712 901107000 ED. SOL I NORLIFT - ELEVADORES E ESCADAS ROLANTES, LDA Elevador…" at bounding box center [747, 422] width 1208 height 585
